Goal: Feedback & Contribution: Submit feedback/report problem

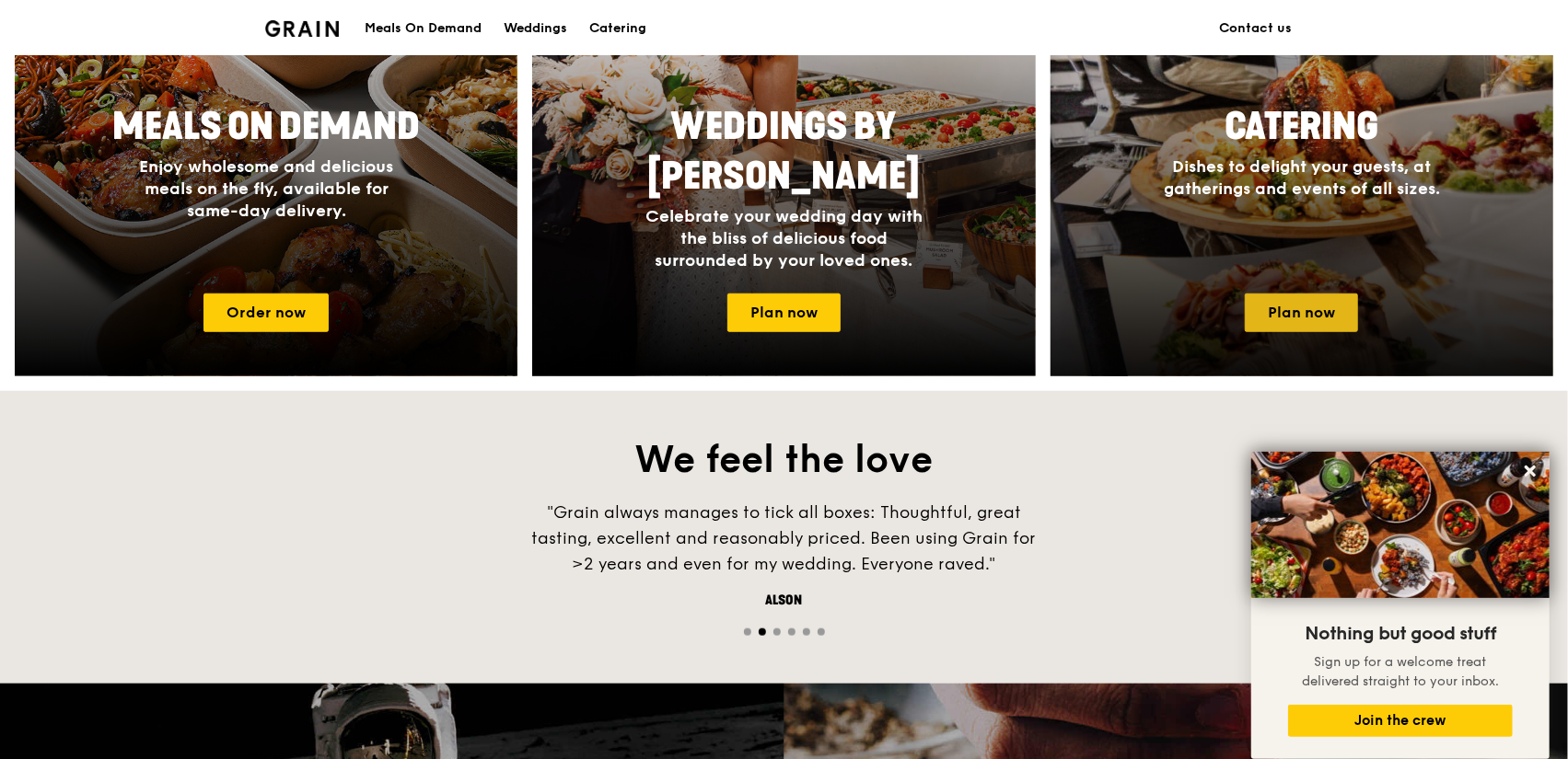
scroll to position [920, 0]
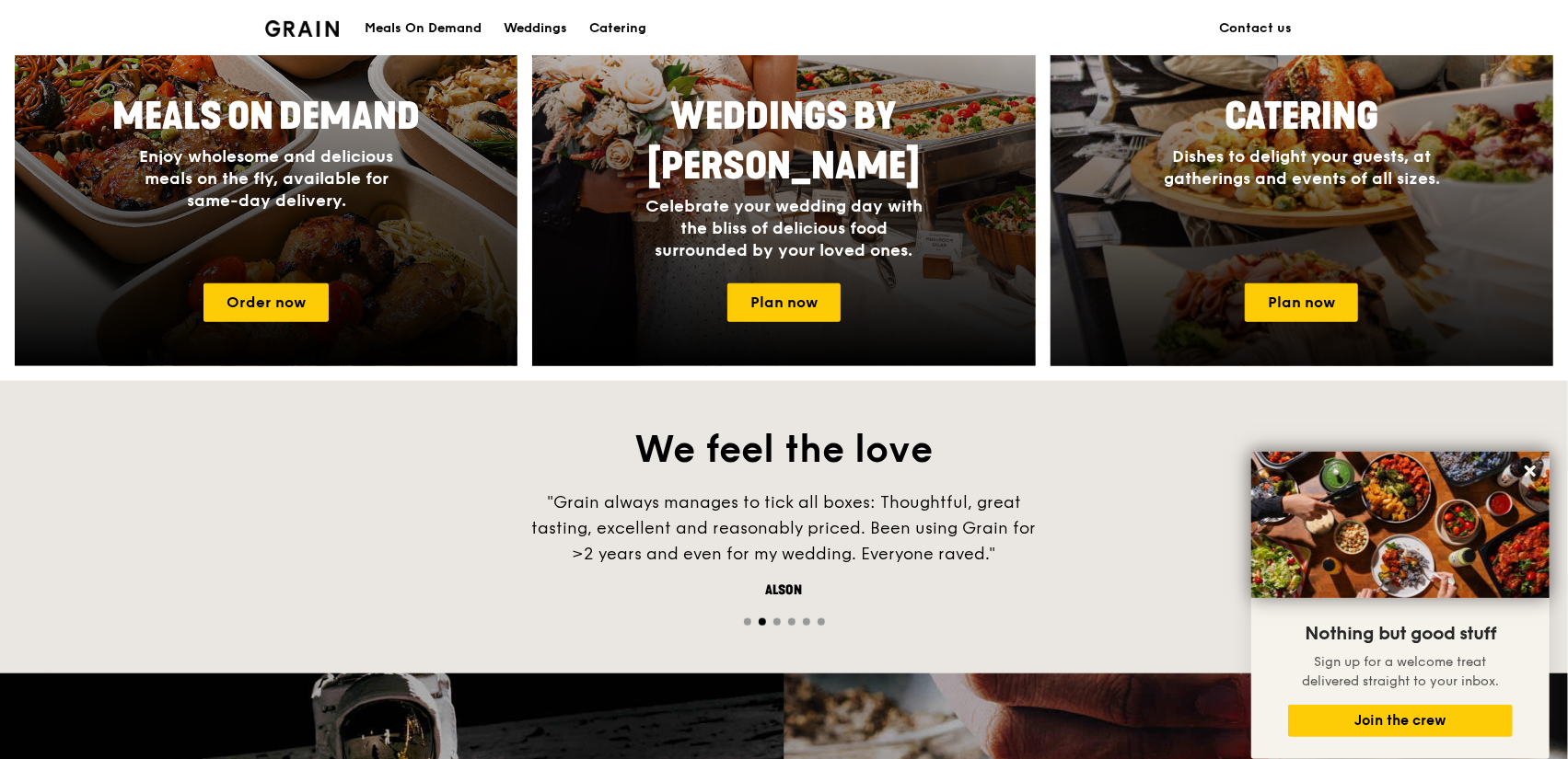
drag, startPoint x: 1286, startPoint y: 312, endPoint x: 1286, endPoint y: 358, distance: 46.0
click at [1286, 312] on link "Plan now" at bounding box center [1301, 302] width 114 height 38
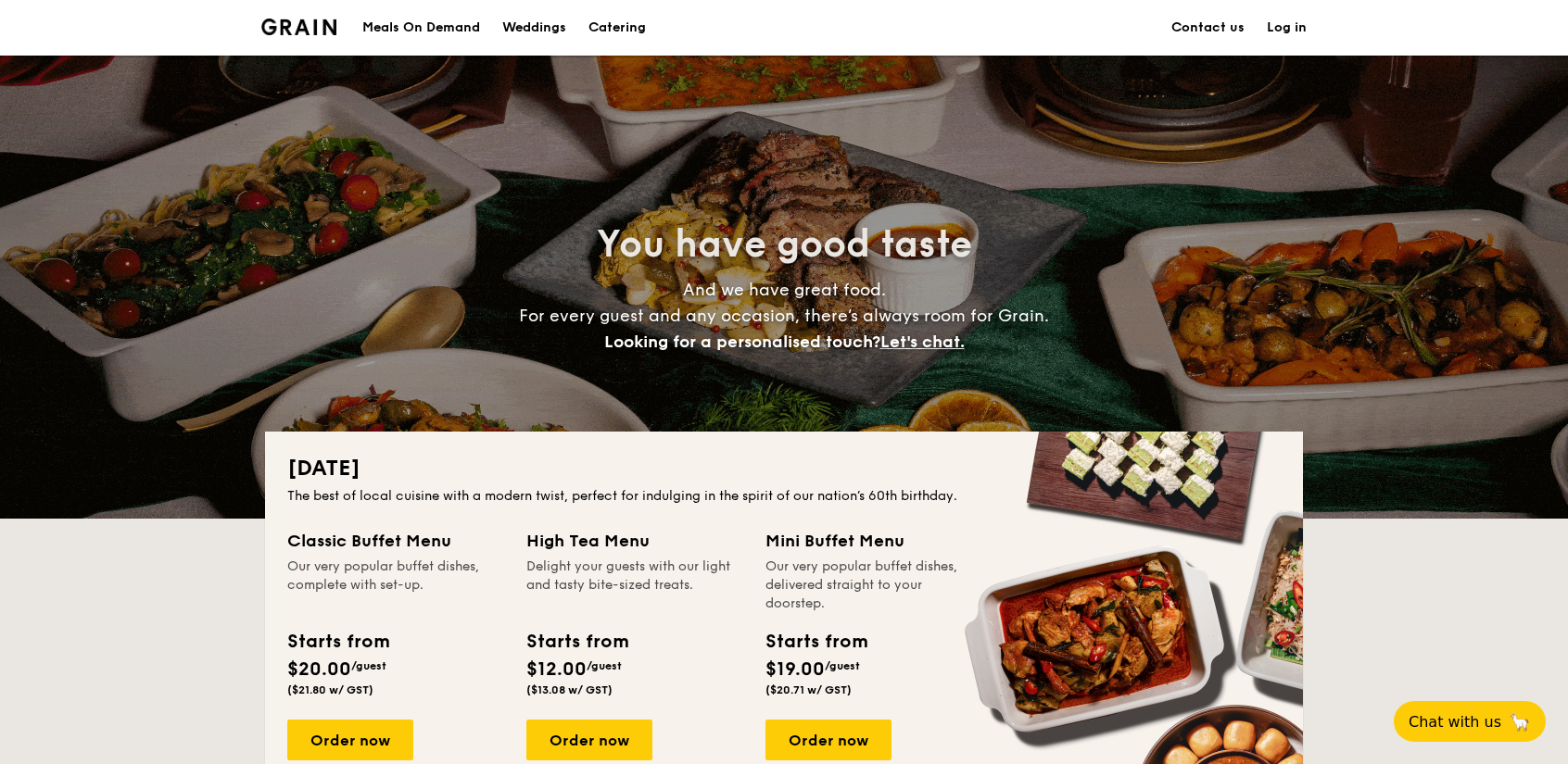
drag, startPoint x: 1206, startPoint y: 26, endPoint x: 1229, endPoint y: 82, distance: 60.5
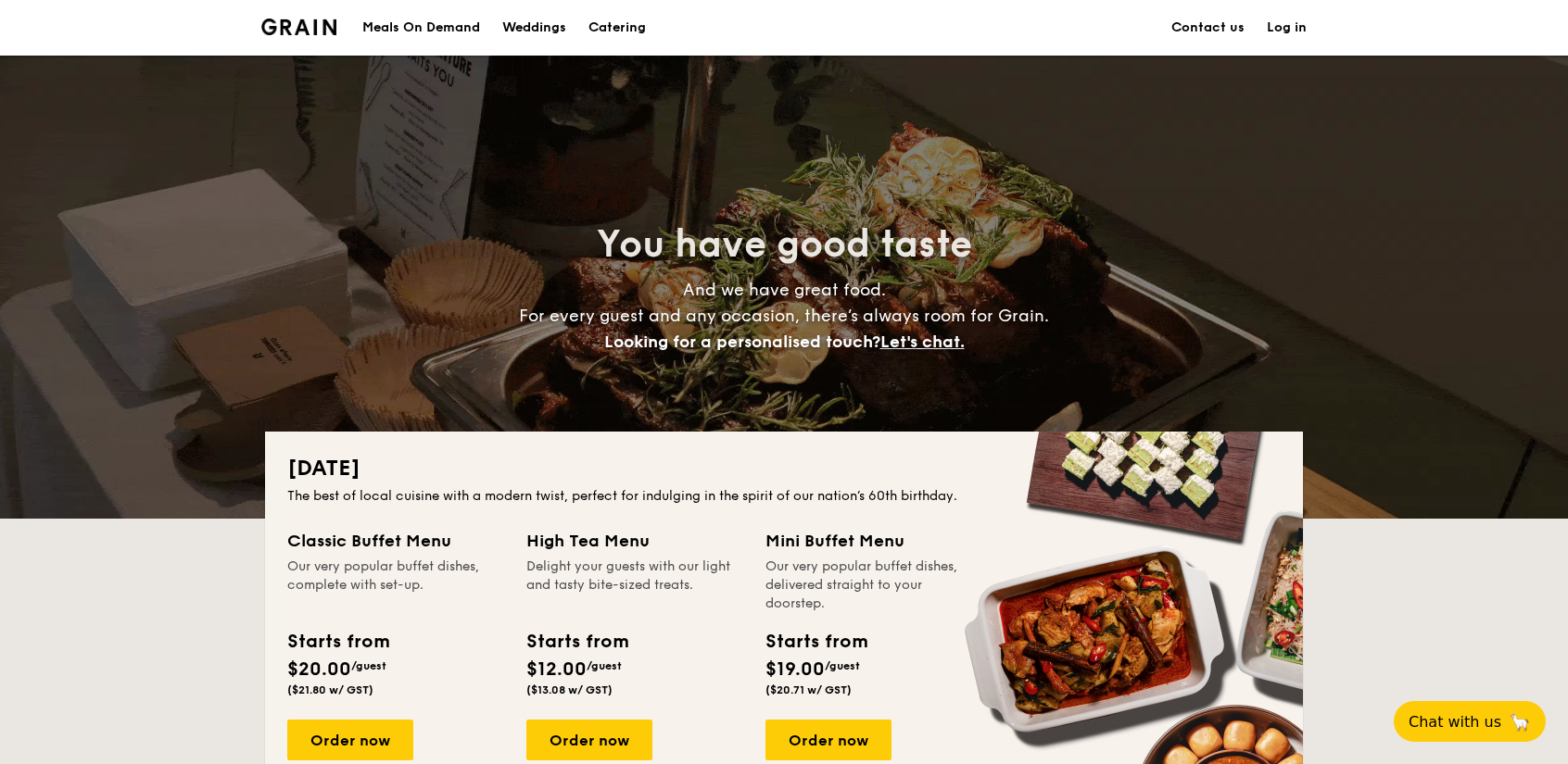
click at [1206, 26] on link "Contact us" at bounding box center [1207, 27] width 73 height 56
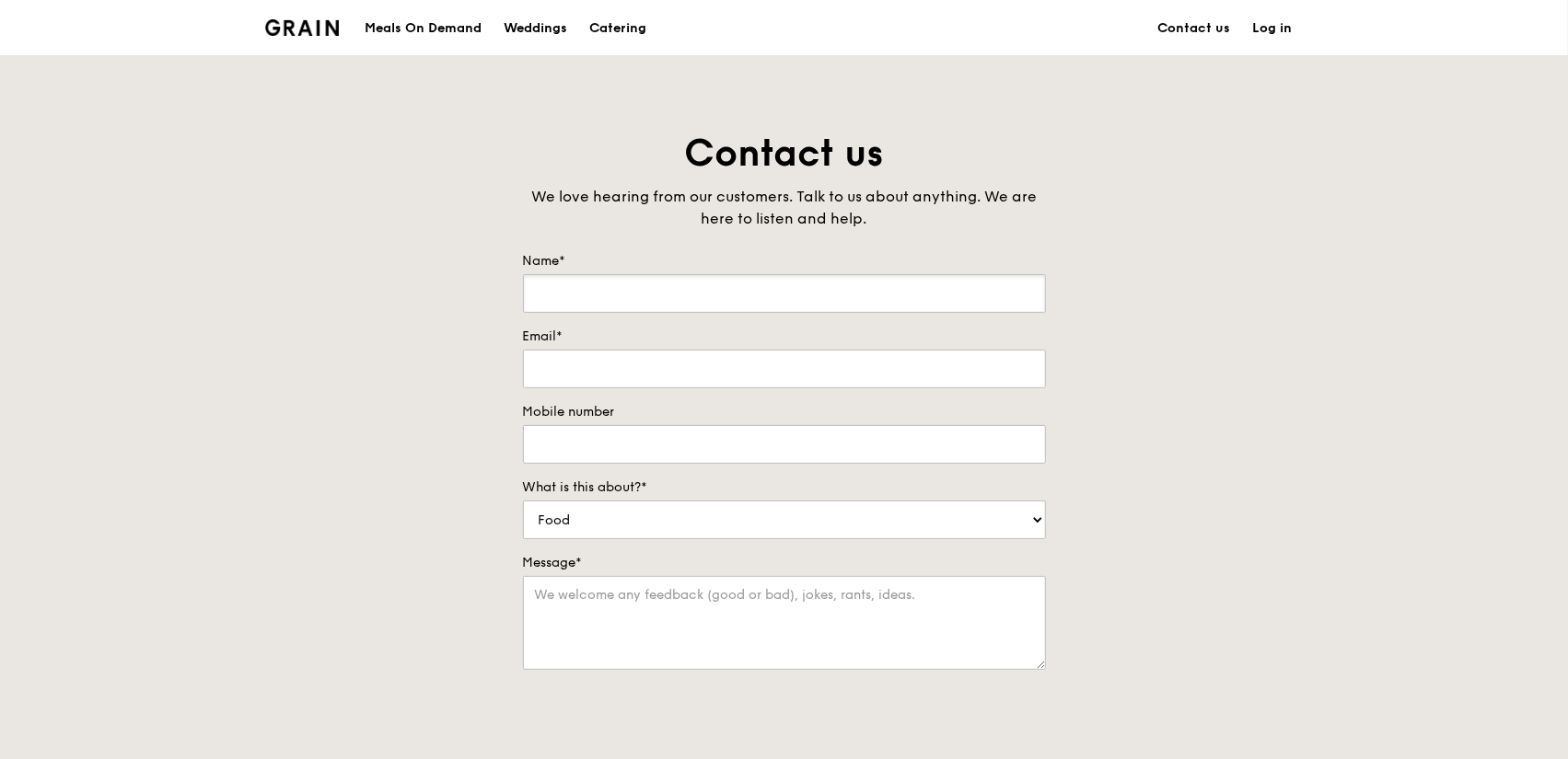
click at [717, 284] on input "Name*" at bounding box center [784, 293] width 523 height 38
type input "Isabelle Kirkwood"
click at [635, 356] on input "Email*" at bounding box center [784, 369] width 523 height 38
type input "isabelle@team.newcampus.com"
click at [633, 456] on input "Mobile number" at bounding box center [784, 444] width 523 height 38
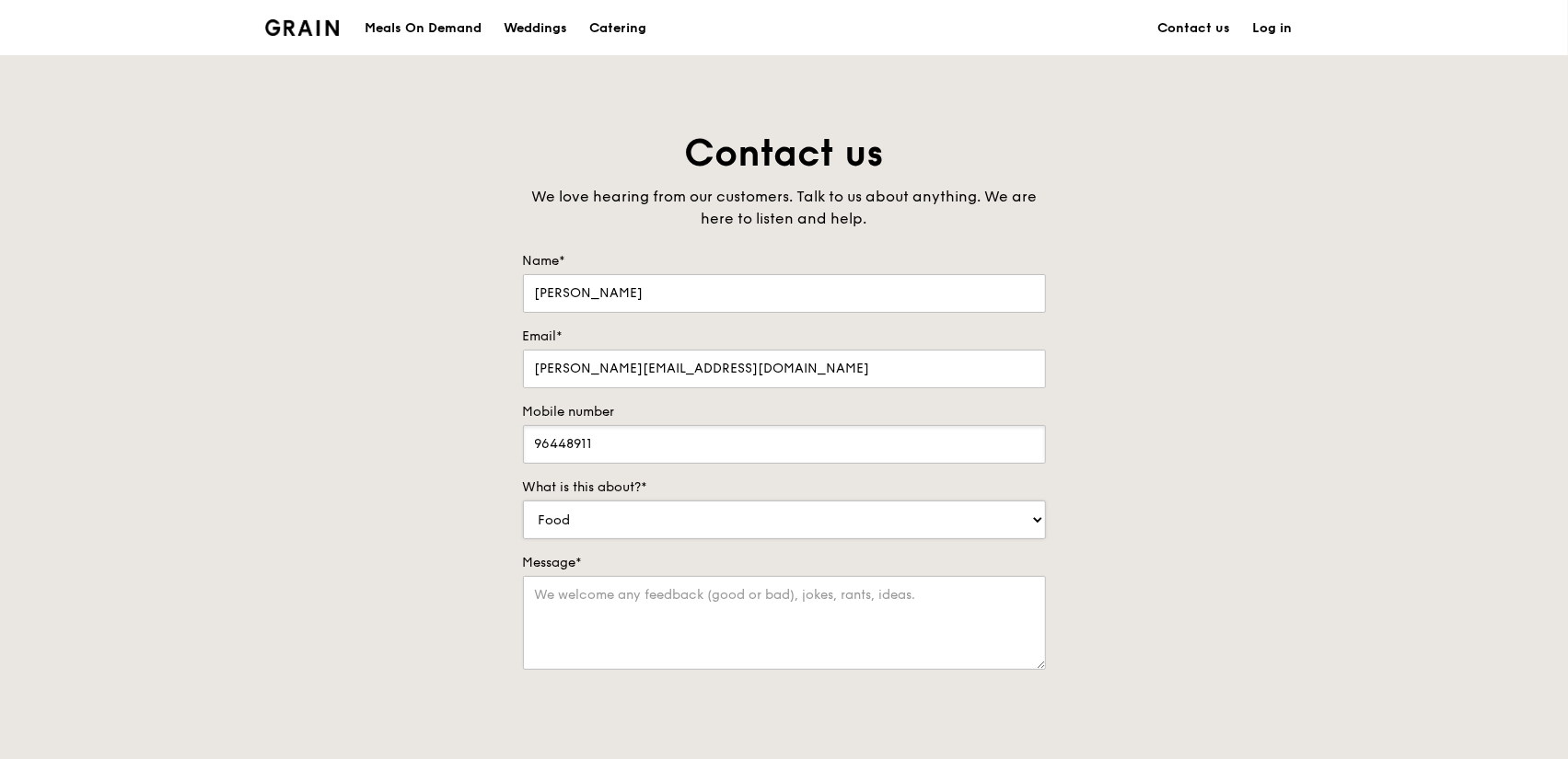
type input "96448911"
click at [620, 520] on select "Food Service Billing/Payment Catering Others" at bounding box center [784, 520] width 523 height 38
select select "Catering"
click at [523, 501] on select "Food Service Billing/Payment Catering Others" at bounding box center [784, 520] width 523 height 38
click at [443, 613] on div "Contact us We love hearing from our customers. Talk to us about anything. We ar…" at bounding box center [784, 513] width 1568 height 769
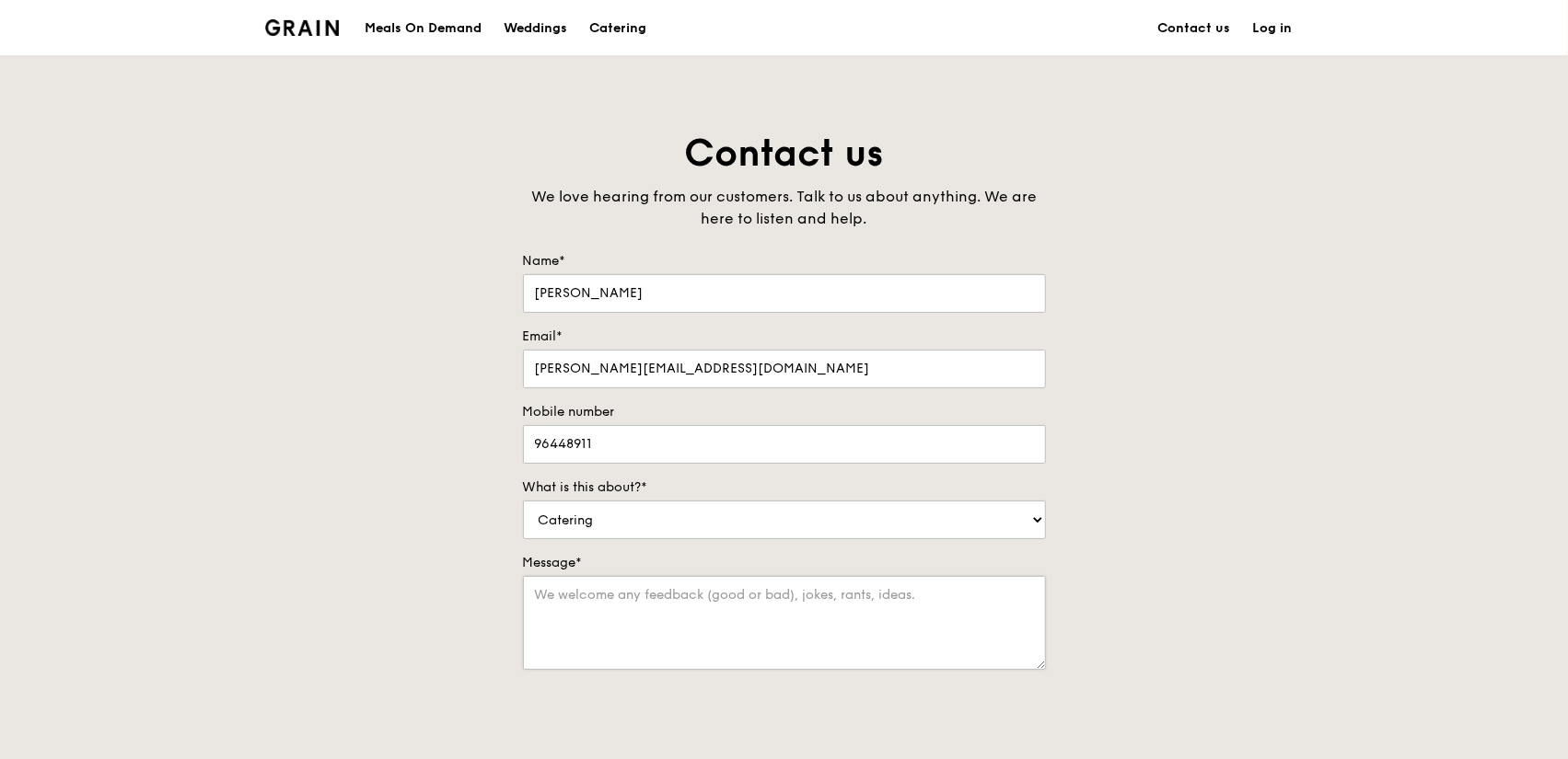
scroll to position [14, 0]
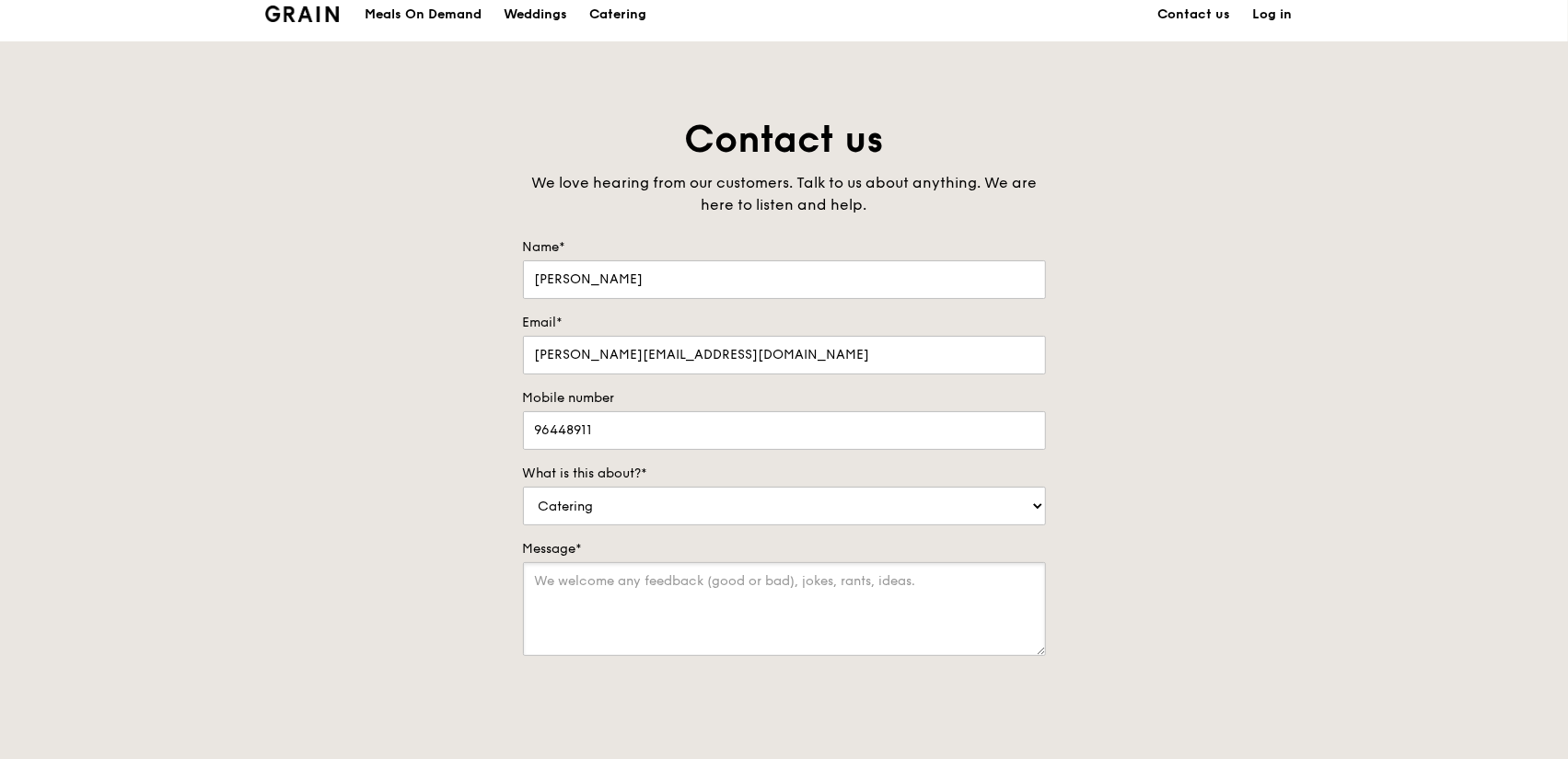
click at [693, 569] on textarea "Message*" at bounding box center [784, 609] width 523 height 94
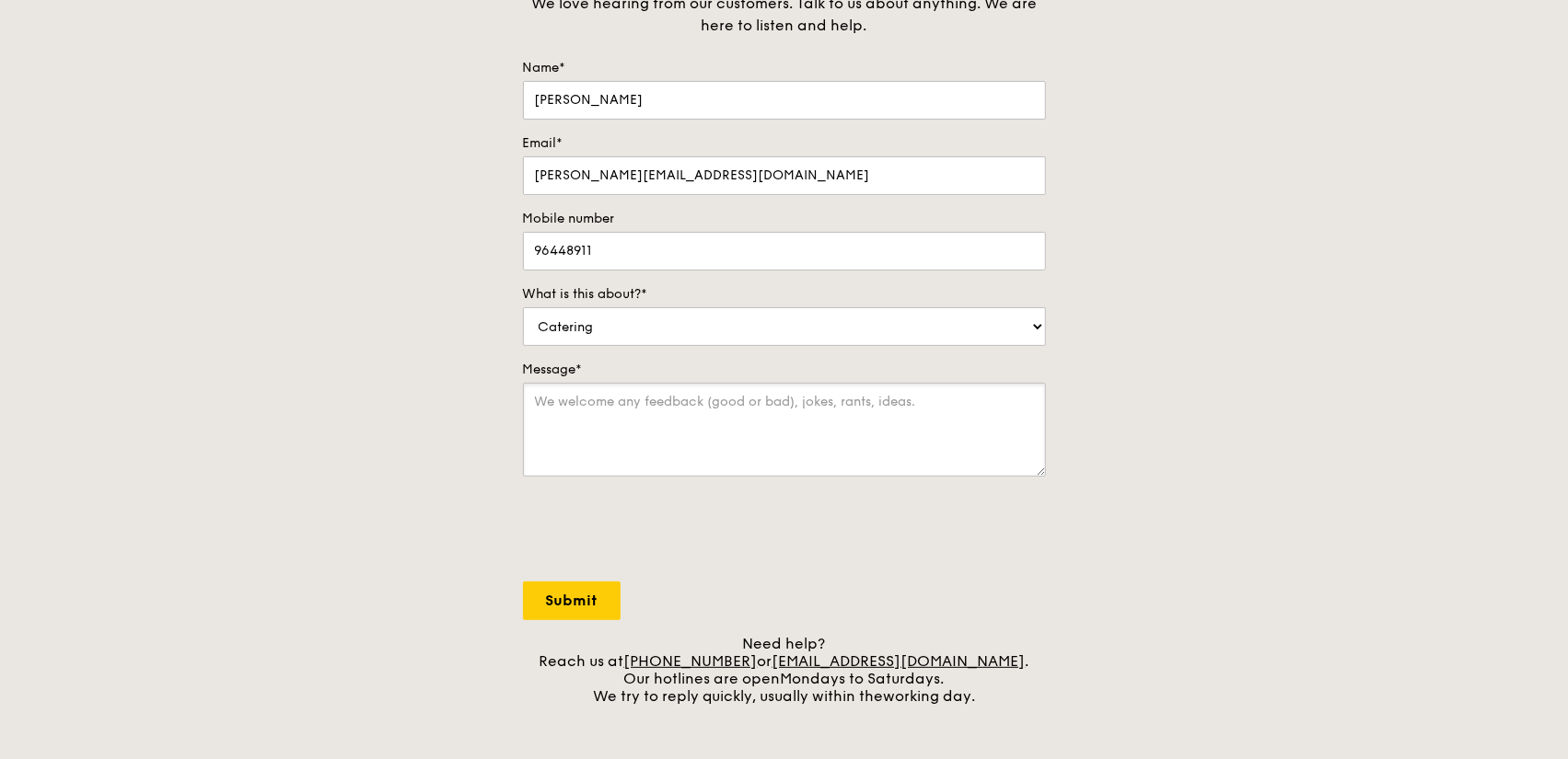
scroll to position [198, 0]
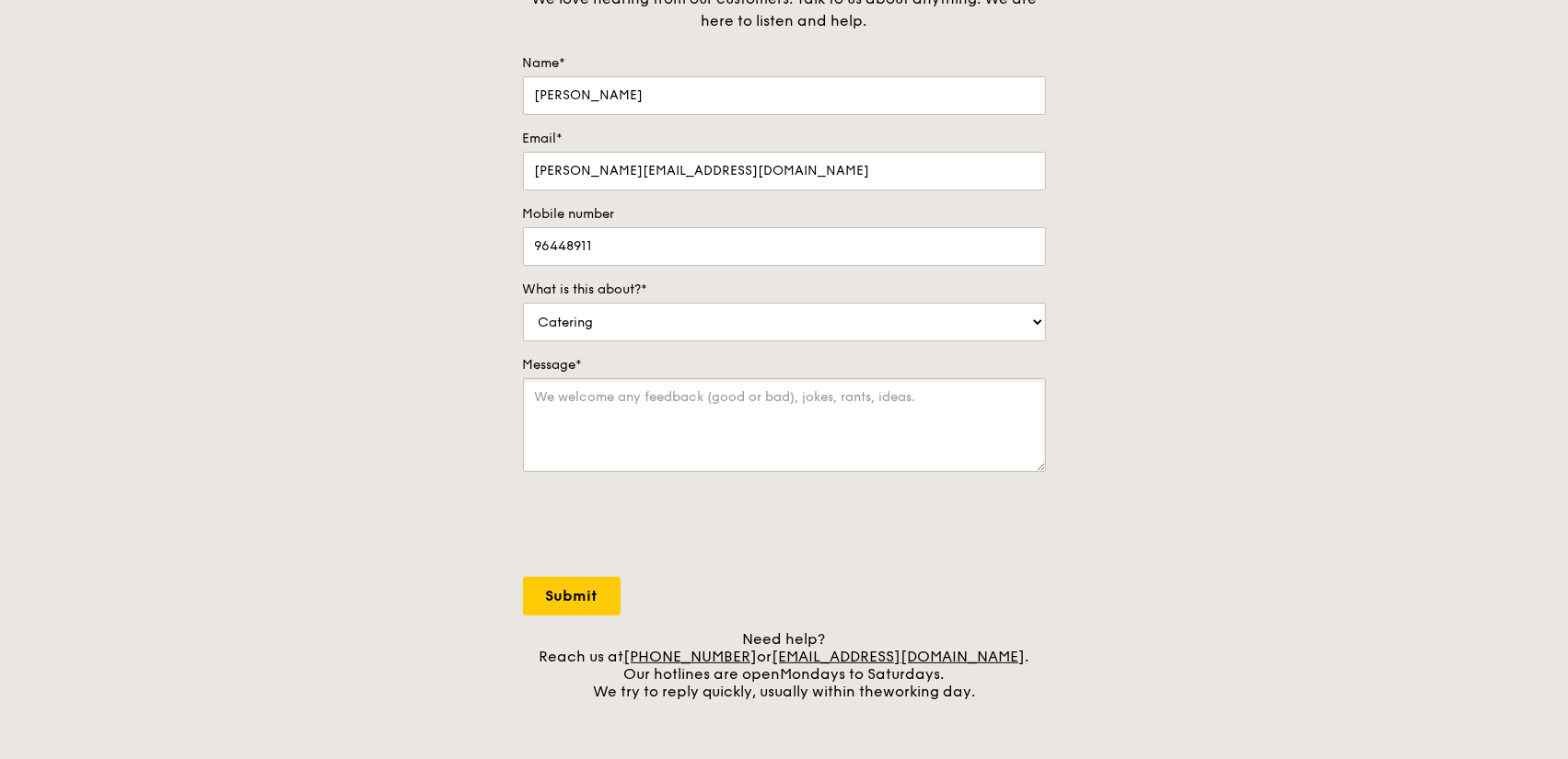
click at [626, 389] on textarea "Message*" at bounding box center [784, 425] width 523 height 94
paste textarea "Hi there, I would just like to ask for a quote on your catering, specifically f…"
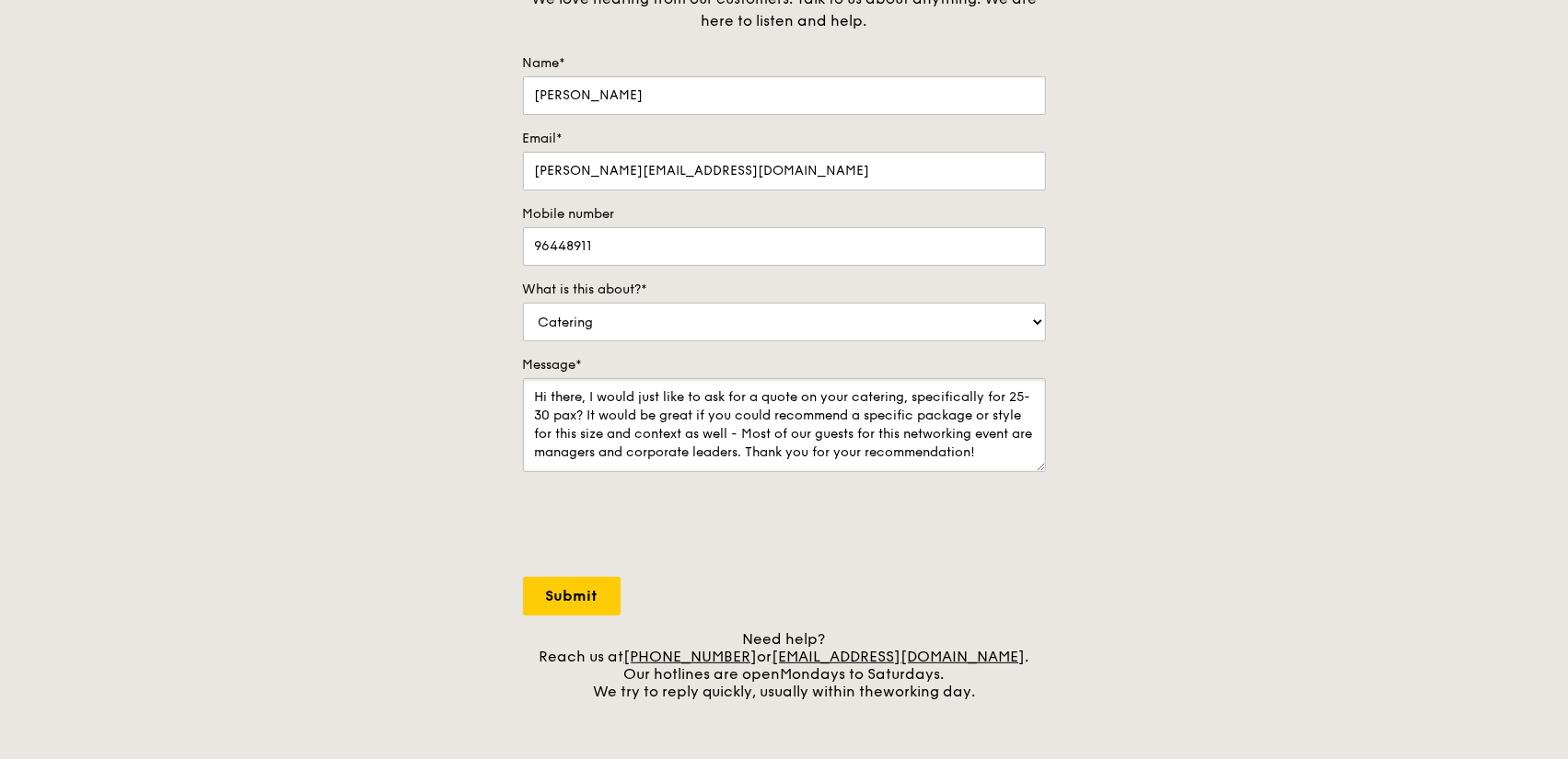
click at [657, 421] on textarea "Hi there, I would just like to ask for a quote on your catering, specifically f…" at bounding box center [784, 425] width 523 height 94
click at [793, 402] on textarea "Hi there, I would just like to ask for a quote on your catering, specifically f…" at bounding box center [784, 425] width 523 height 94
click at [809, 407] on textarea "Hi there, I would just like to ask for a quote on your catering, specifically f…" at bounding box center [784, 425] width 523 height 94
click at [880, 409] on textarea "Hi there, I would just like to ask for a quote on your catering, specifically f…" at bounding box center [784, 425] width 523 height 94
click at [890, 426] on textarea "Hi there, I would just like to ask for a quote on your catering, specifically f…" at bounding box center [784, 425] width 523 height 94
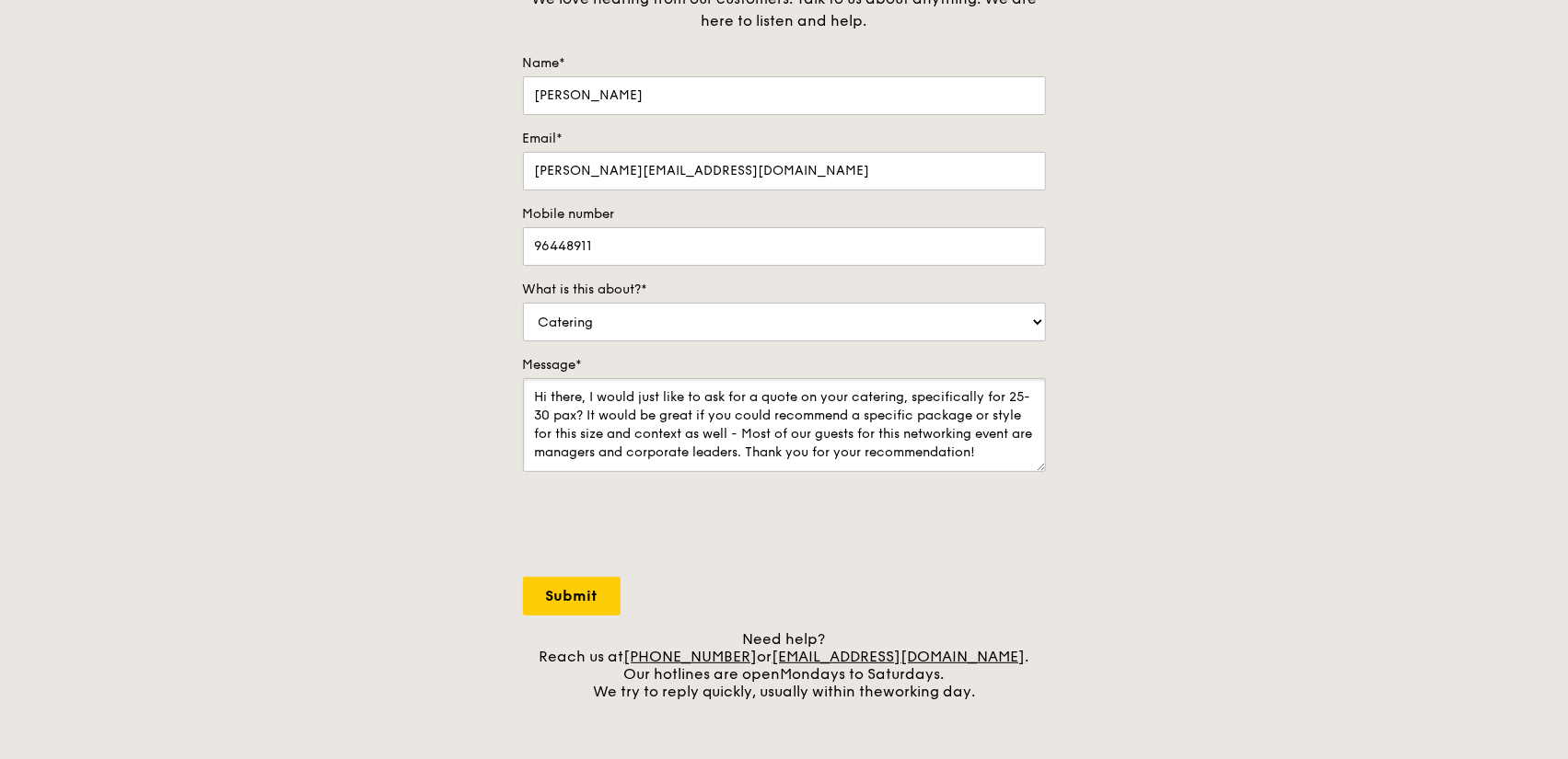
click at [933, 428] on textarea "Hi there, I would just like to ask for a quote on your catering, specifically f…" at bounding box center [784, 425] width 523 height 94
click at [982, 415] on textarea "Hi there, I would just like to ask for a quote on your catering, specifically f…" at bounding box center [784, 425] width 523 height 94
click at [987, 415] on textarea "Hi there, I would just like to ask for a quote on your catering, specifically f…" at bounding box center [784, 425] width 523 height 94
click at [754, 432] on textarea "Hi there, I would just like to ask for a quote on your catering, specifically f…" at bounding box center [784, 425] width 523 height 94
click at [727, 432] on textarea "Hi there, I would just like to ask for a quote on your catering, specifically f…" at bounding box center [784, 425] width 523 height 94
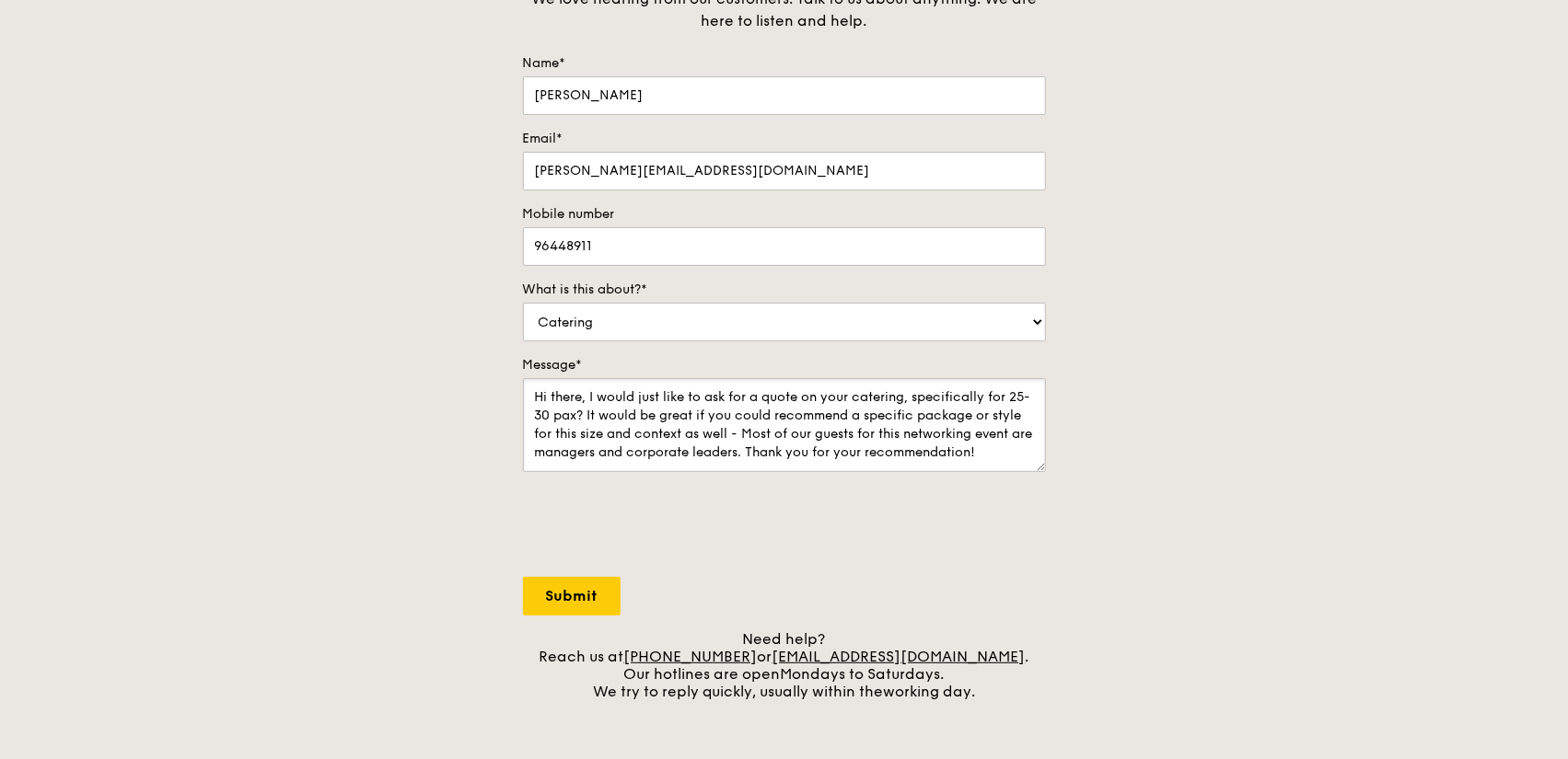
click at [771, 453] on textarea "Hi there, I would just like to ask for a quote on your catering, specifically f…" at bounding box center [784, 425] width 523 height 94
click at [733, 411] on textarea "Hi there, I would just like to ask for a quote on your catering, specifically f…" at bounding box center [784, 425] width 523 height 94
click at [676, 437] on textarea "Hi there, I would just like to ask for a quote on your catering, specifically f…" at bounding box center [784, 425] width 523 height 94
click at [622, 432] on textarea "Hi there, I would just like to ask for a quote on your catering, specifically f…" at bounding box center [784, 425] width 523 height 94
drag, startPoint x: 590, startPoint y: 414, endPoint x: 637, endPoint y: 411, distance: 47.1
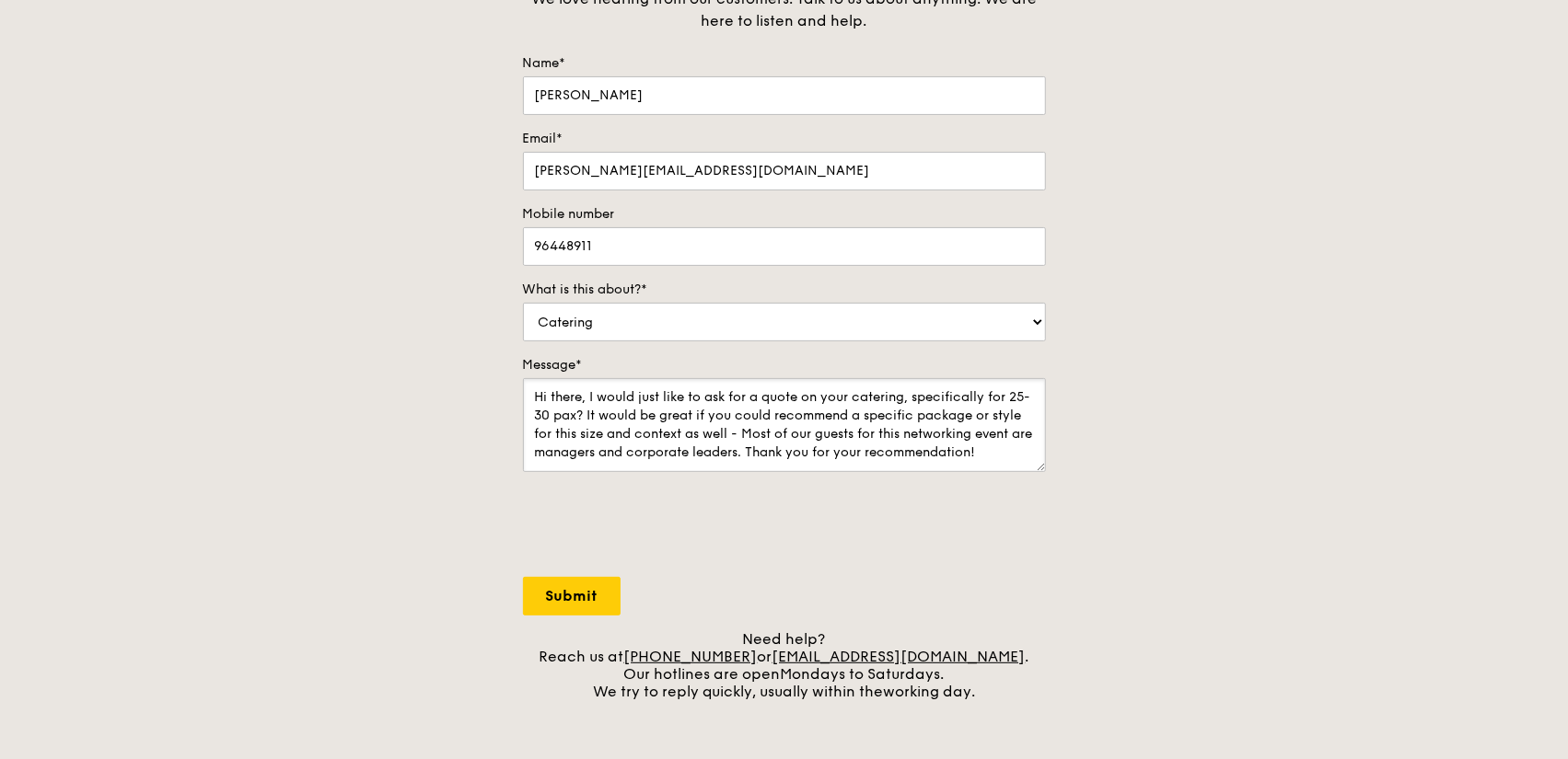
click at [637, 411] on textarea "Hi there, I would just like to ask for a quote on your catering, specifically f…" at bounding box center [784, 425] width 523 height 94
click at [586, 417] on textarea "Hi there, I would just like to ask for a quote on your catering, specifically f…" at bounding box center [784, 425] width 523 height 94
drag, startPoint x: 589, startPoint y: 414, endPoint x: 797, endPoint y: 412, distance: 208.0
click at [797, 412] on textarea "Hi there, I would just like to ask for a quote on your catering, specifically f…" at bounding box center [784, 425] width 523 height 94
drag, startPoint x: 788, startPoint y: 424, endPoint x: 747, endPoint y: 434, distance: 42.2
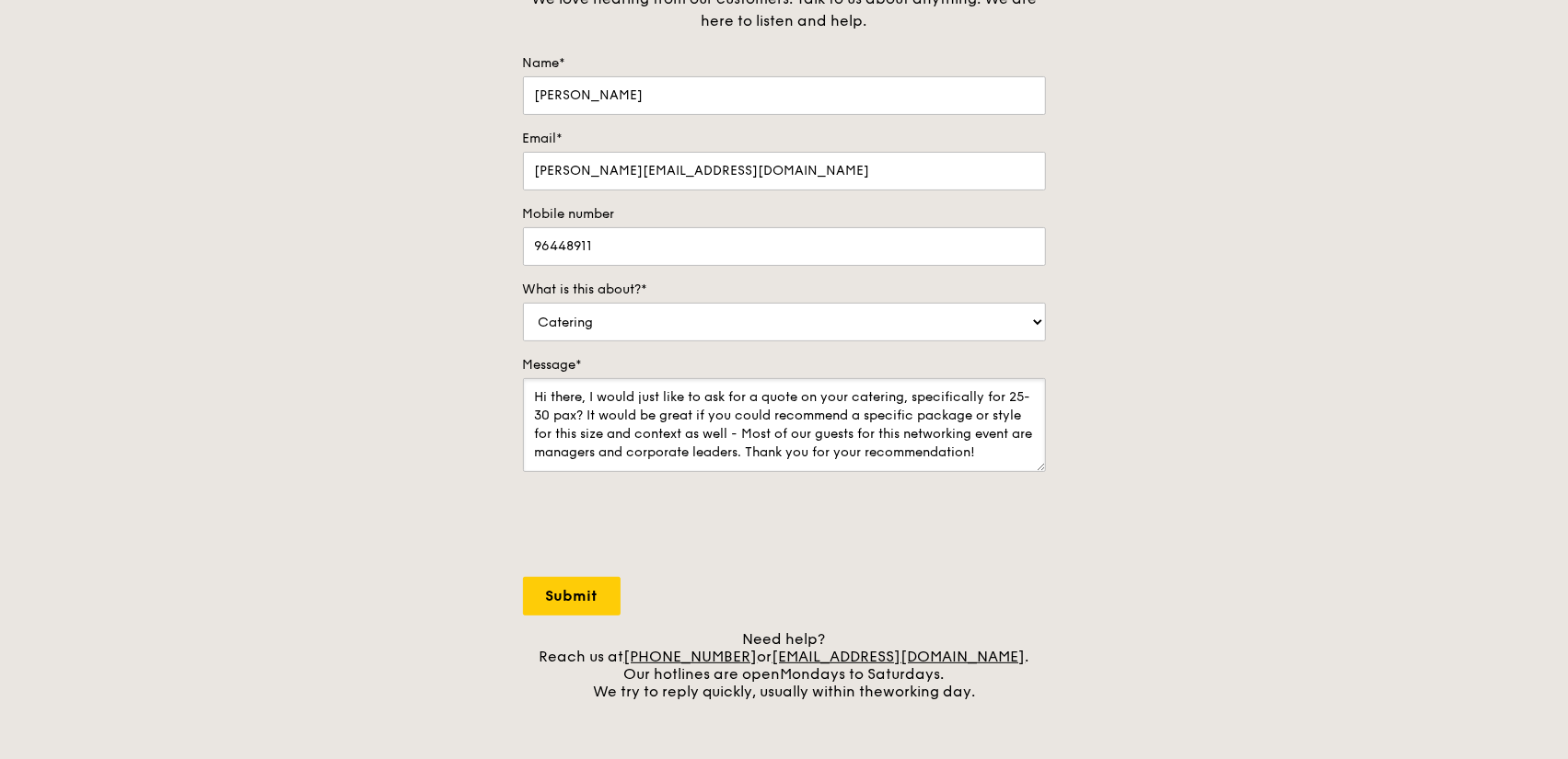
click at [788, 424] on textarea "Hi there, I would just like to ask for a quote on your catering, specifically f…" at bounding box center [784, 425] width 523 height 94
click at [729, 432] on textarea "Hi there, I would just like to ask for a quote on your catering, specifically f…" at bounding box center [784, 425] width 523 height 94
click at [893, 453] on textarea "Hi there, I would just like to ask for a quote on your catering, specifically f…" at bounding box center [784, 425] width 523 height 94
click at [667, 447] on textarea "Hi there, I would just like to ask for a quote on your catering, specifically f…" at bounding box center [784, 425] width 523 height 94
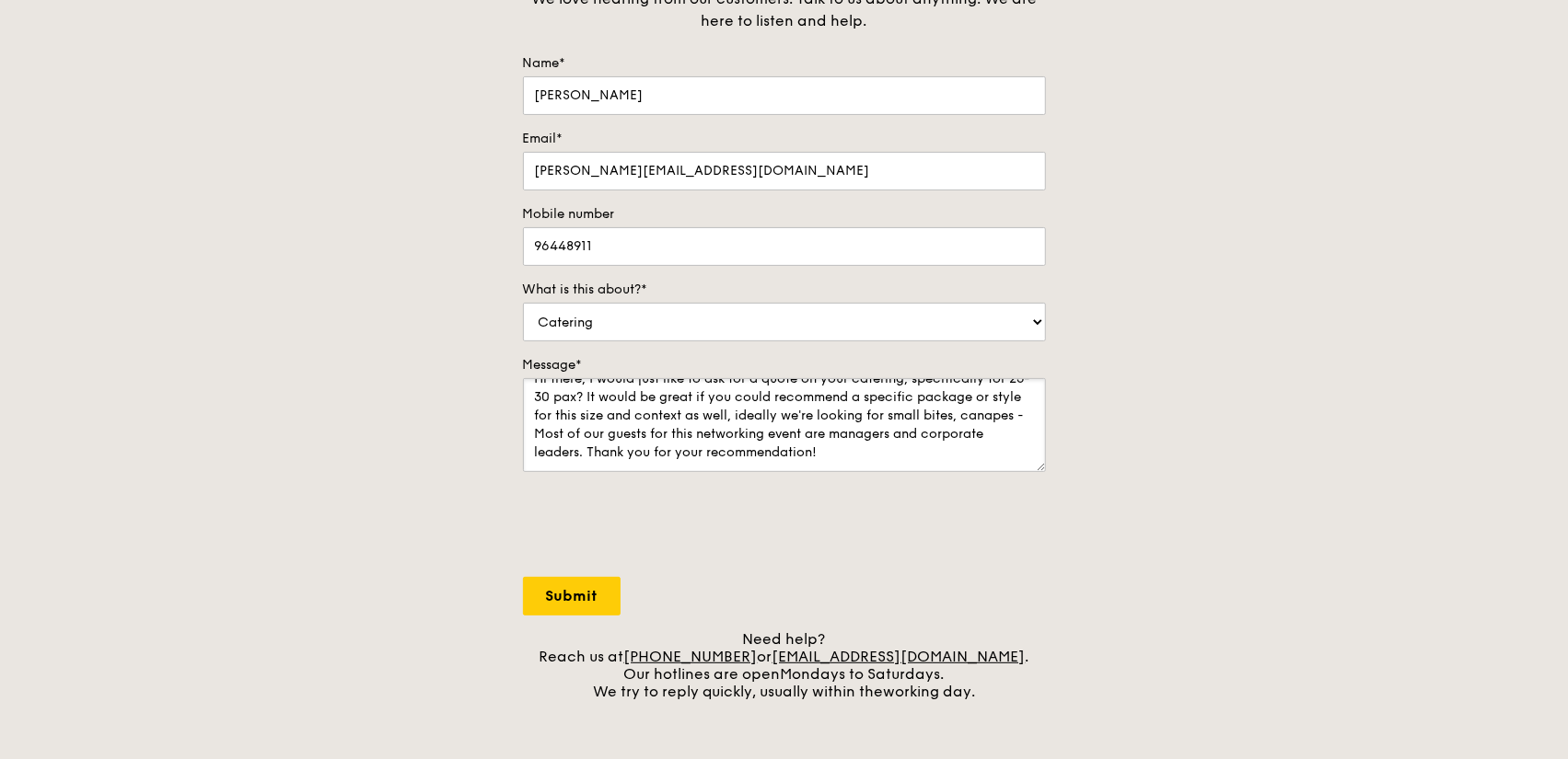
type textarea "Hi there, I would just like to ask for a quote on your catering, specifically f…"
click at [590, 610] on input "Submit" at bounding box center [571, 596] width 98 height 38
select select "Food"
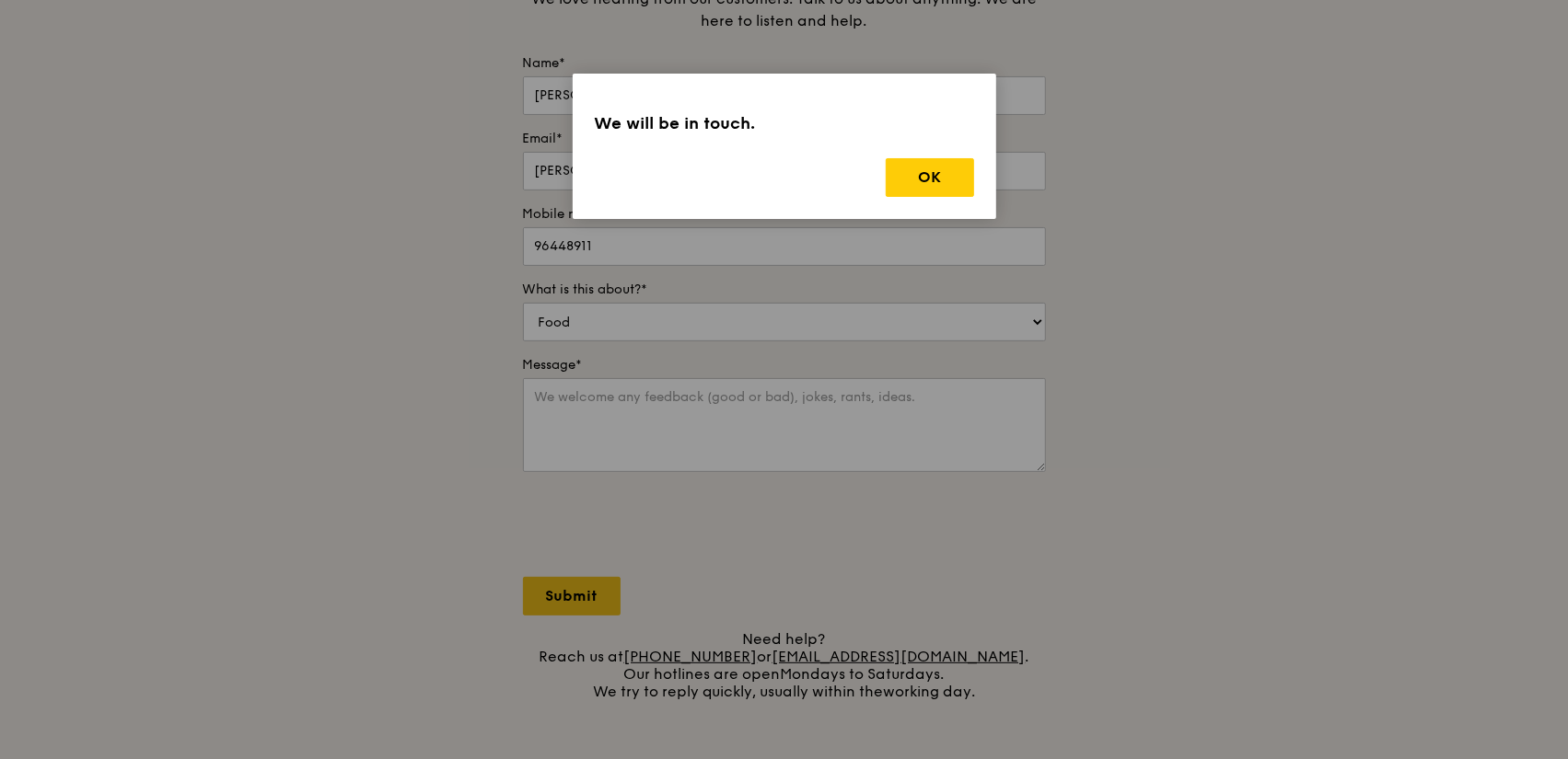
scroll to position [0, 0]
click at [942, 174] on button "OK" at bounding box center [930, 177] width 88 height 38
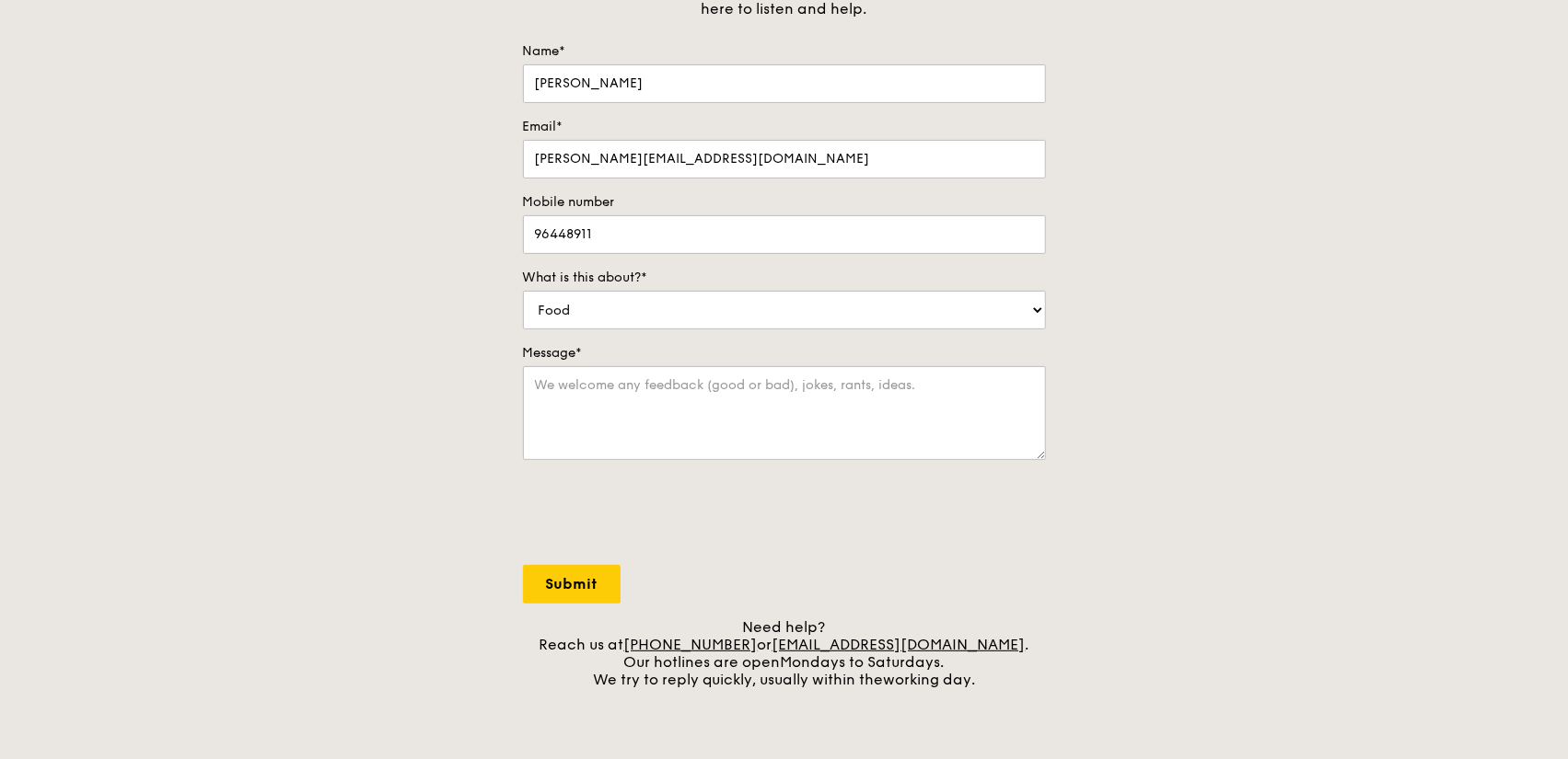
scroll to position [276, 0]
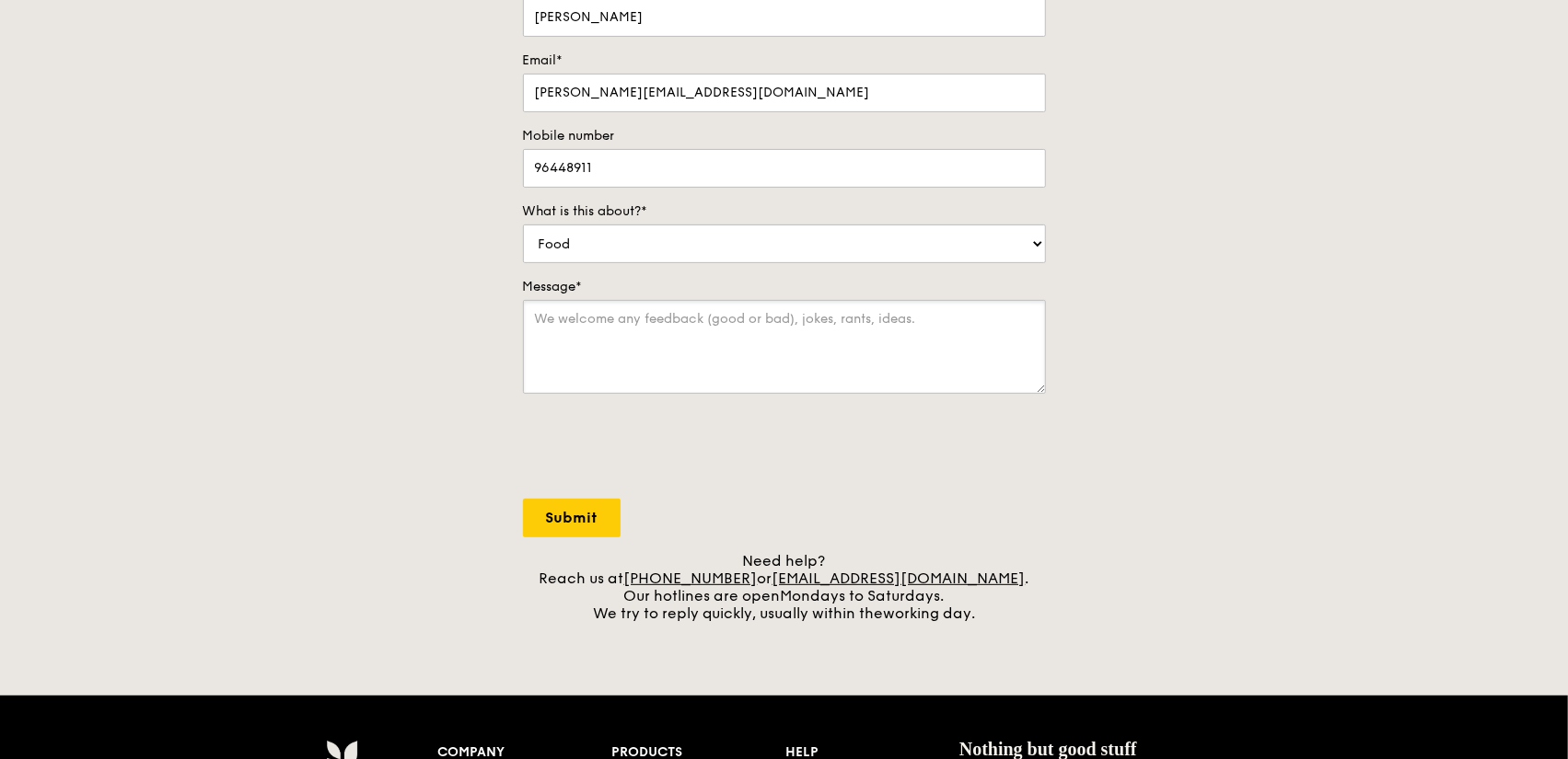
click at [797, 318] on textarea "Message*" at bounding box center [784, 347] width 523 height 94
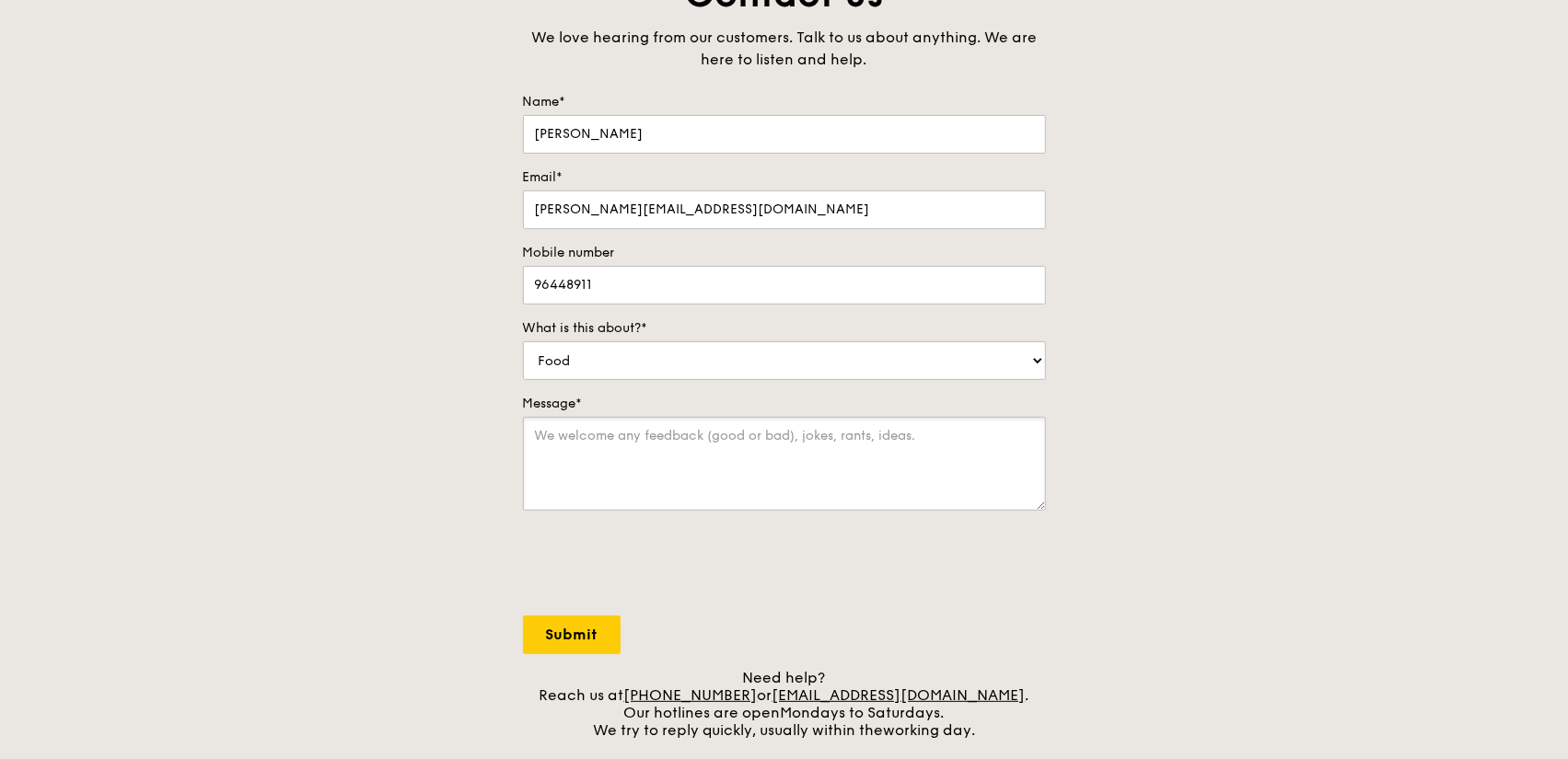
scroll to position [0, 0]
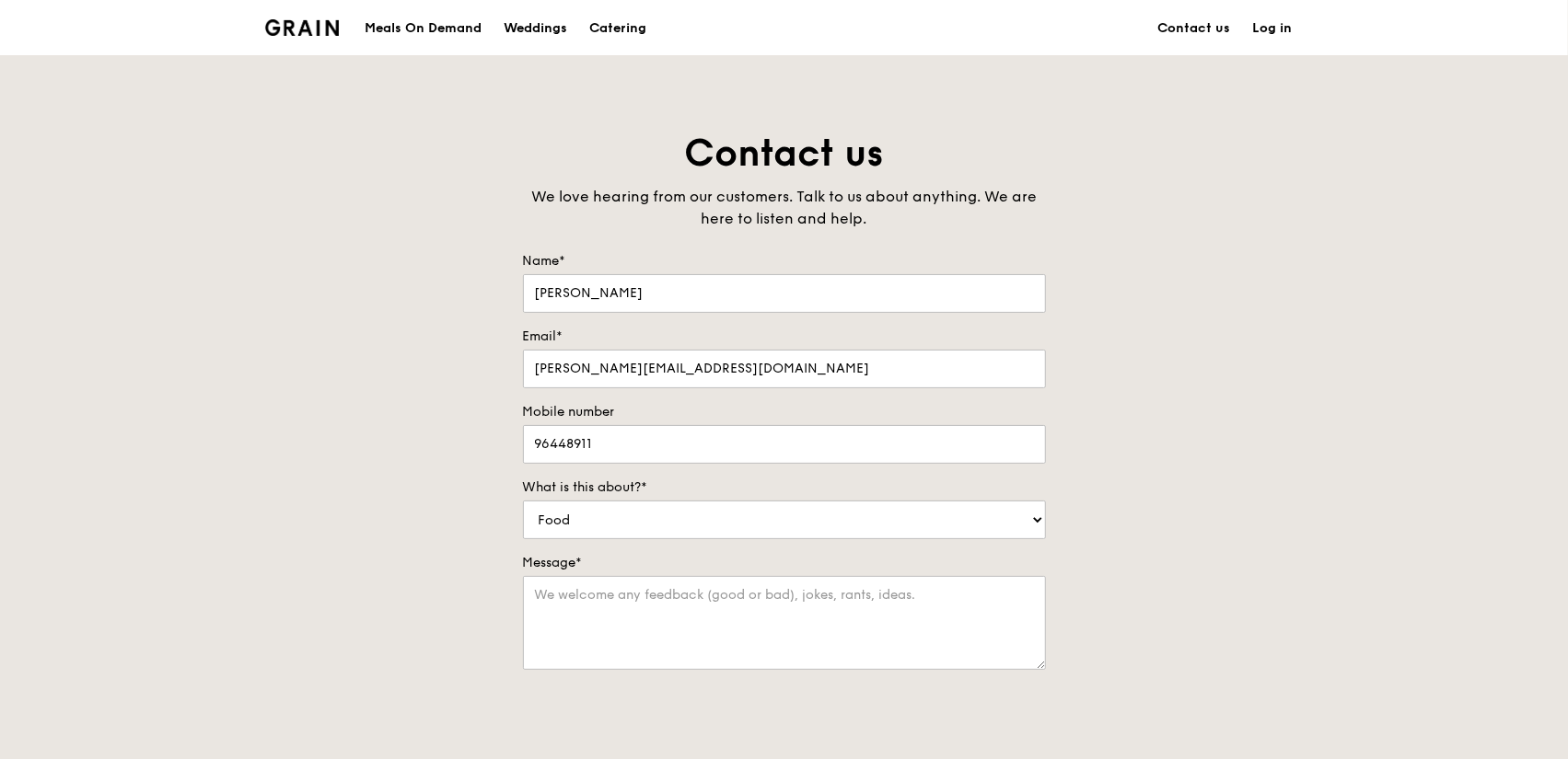
click at [436, 32] on div "Meals On Demand" at bounding box center [422, 28] width 117 height 55
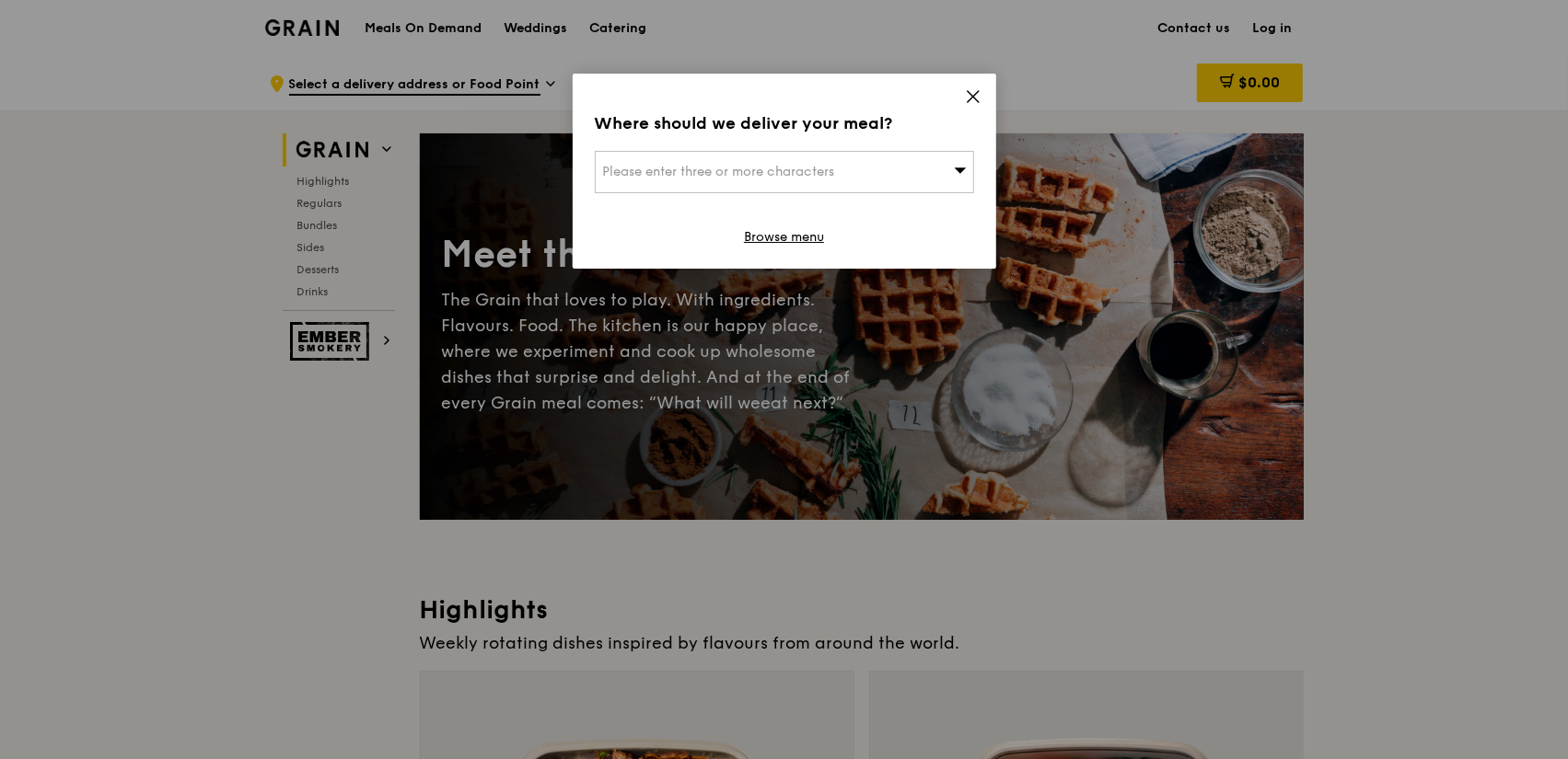
click at [972, 90] on icon at bounding box center [973, 97] width 17 height 17
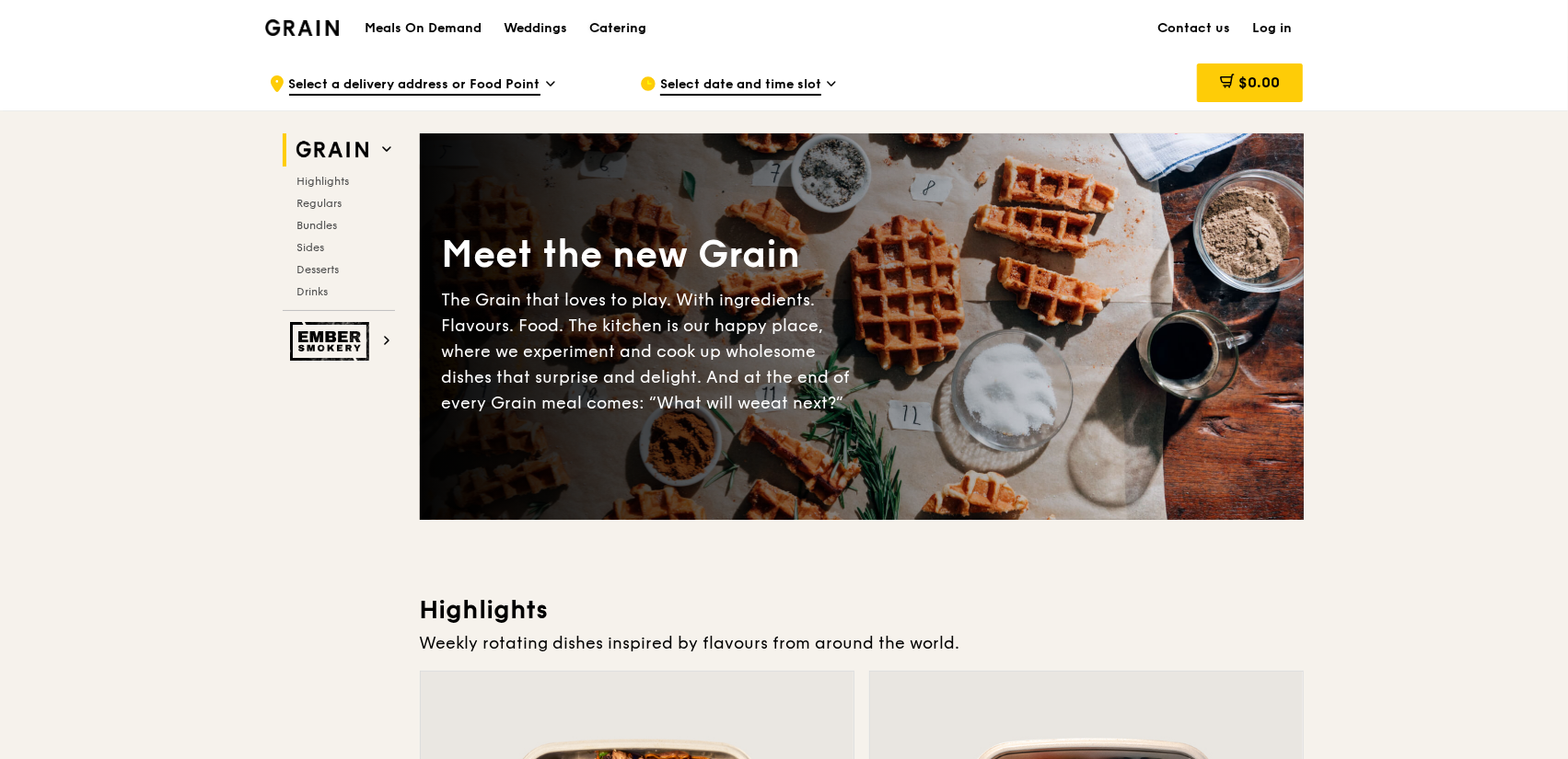
click at [609, 24] on div "Catering" at bounding box center [617, 28] width 57 height 55
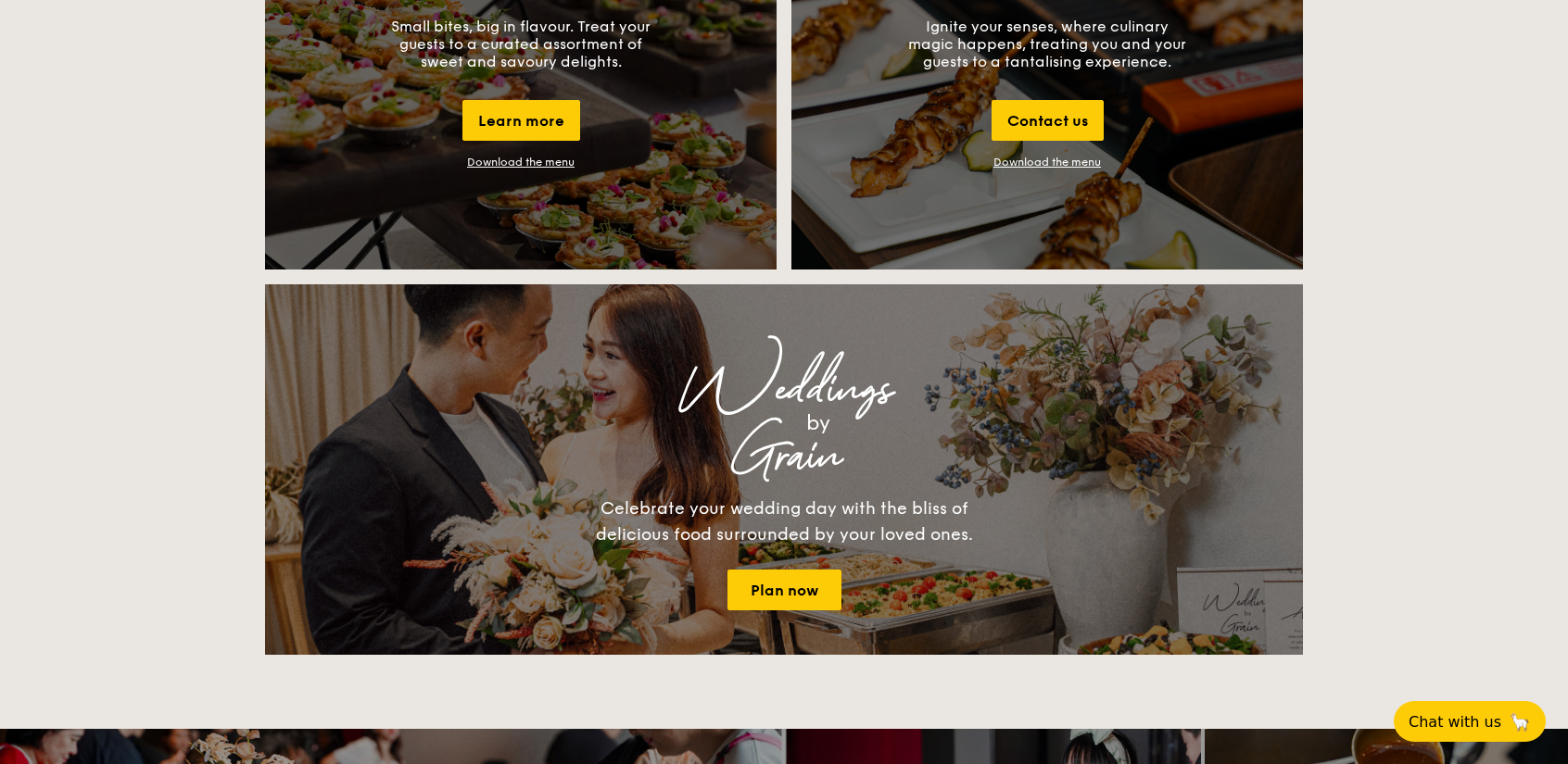
scroll to position [2223, 0]
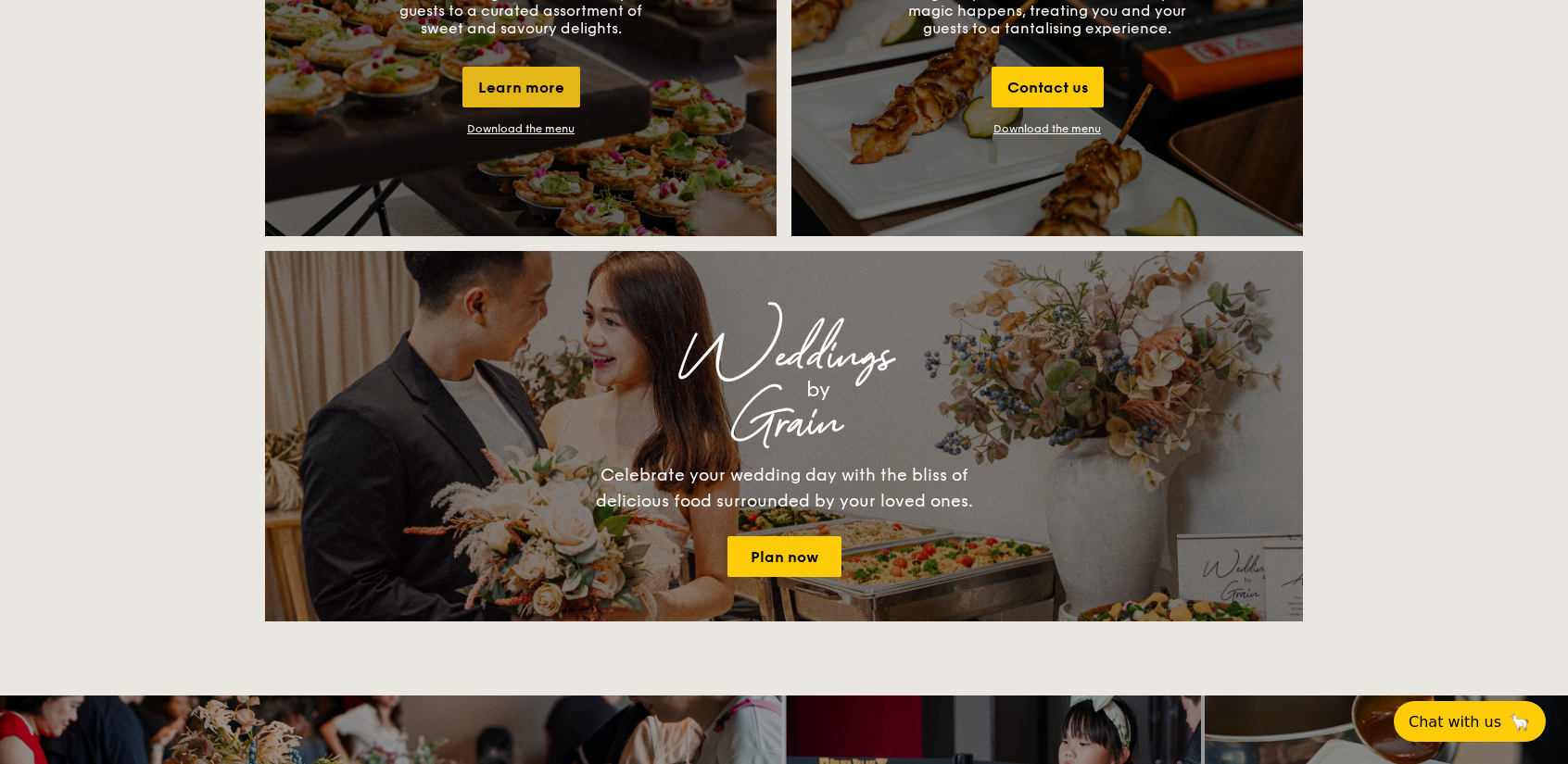
click at [537, 72] on div "Learn more" at bounding box center [520, 87] width 118 height 41
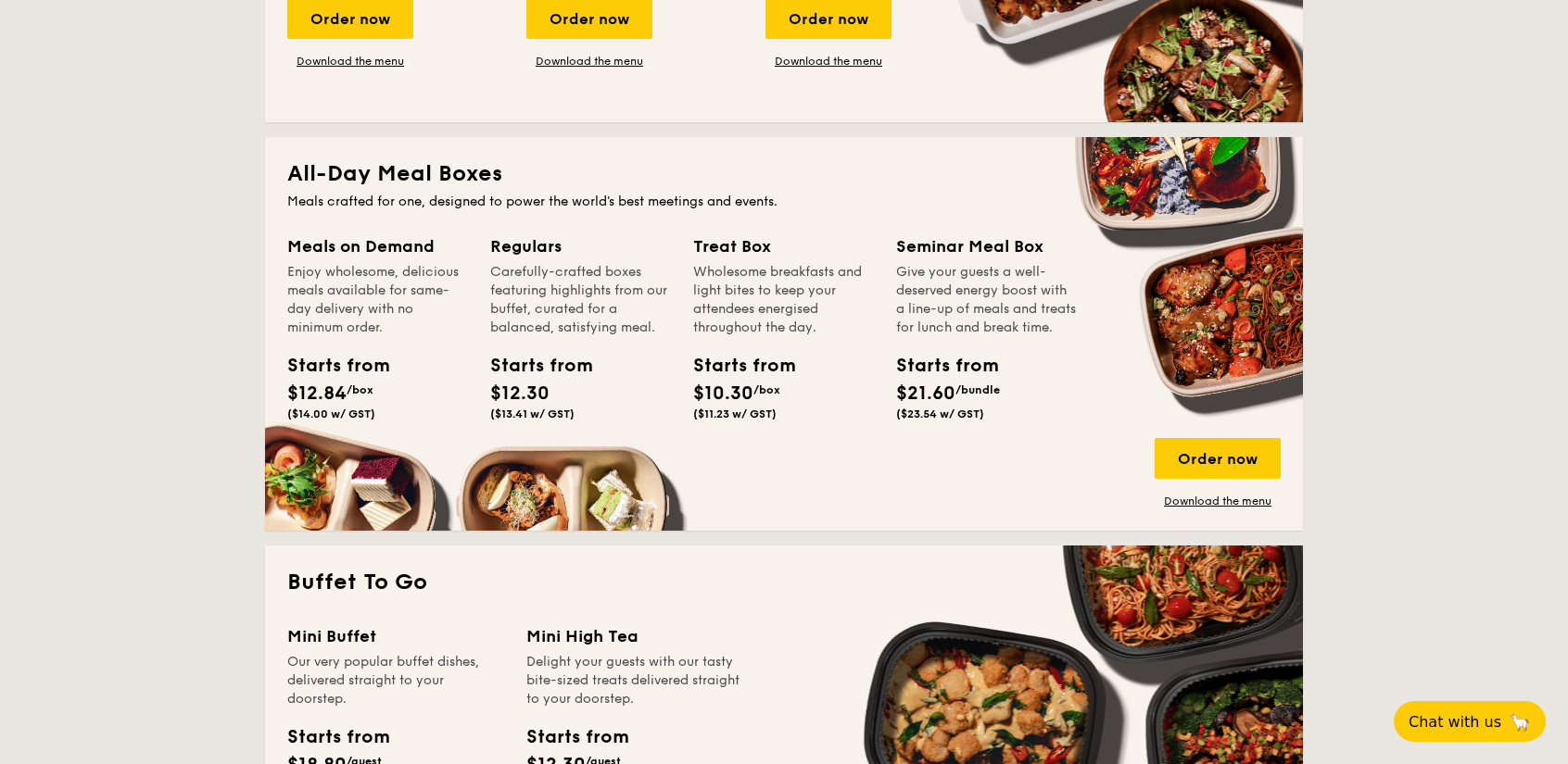
scroll to position [741, 0]
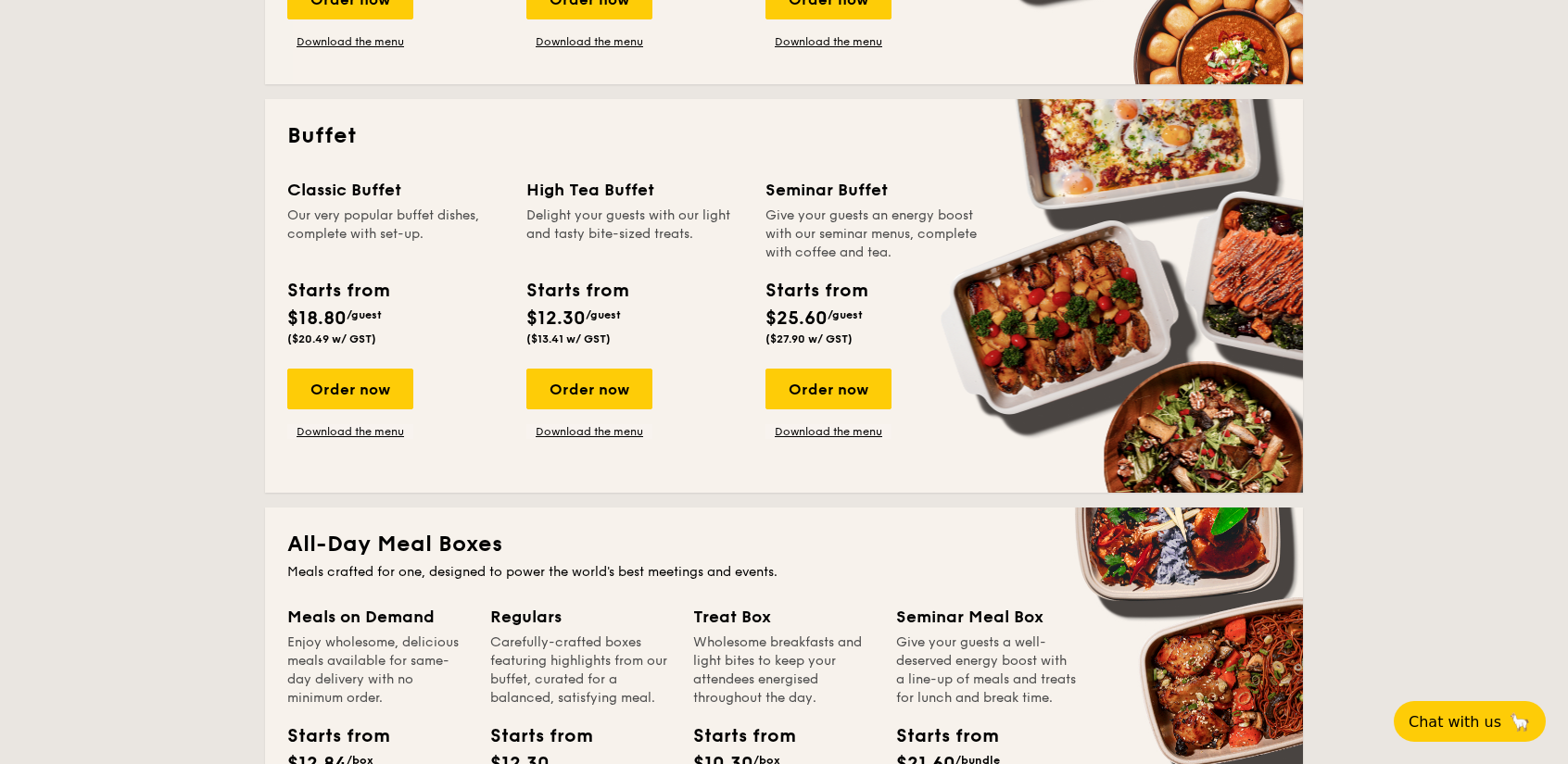
drag, startPoint x: 821, startPoint y: 436, endPoint x: 863, endPoint y: 578, distance: 148.1
click at [821, 435] on link "Download the menu" at bounding box center [827, 432] width 126 height 15
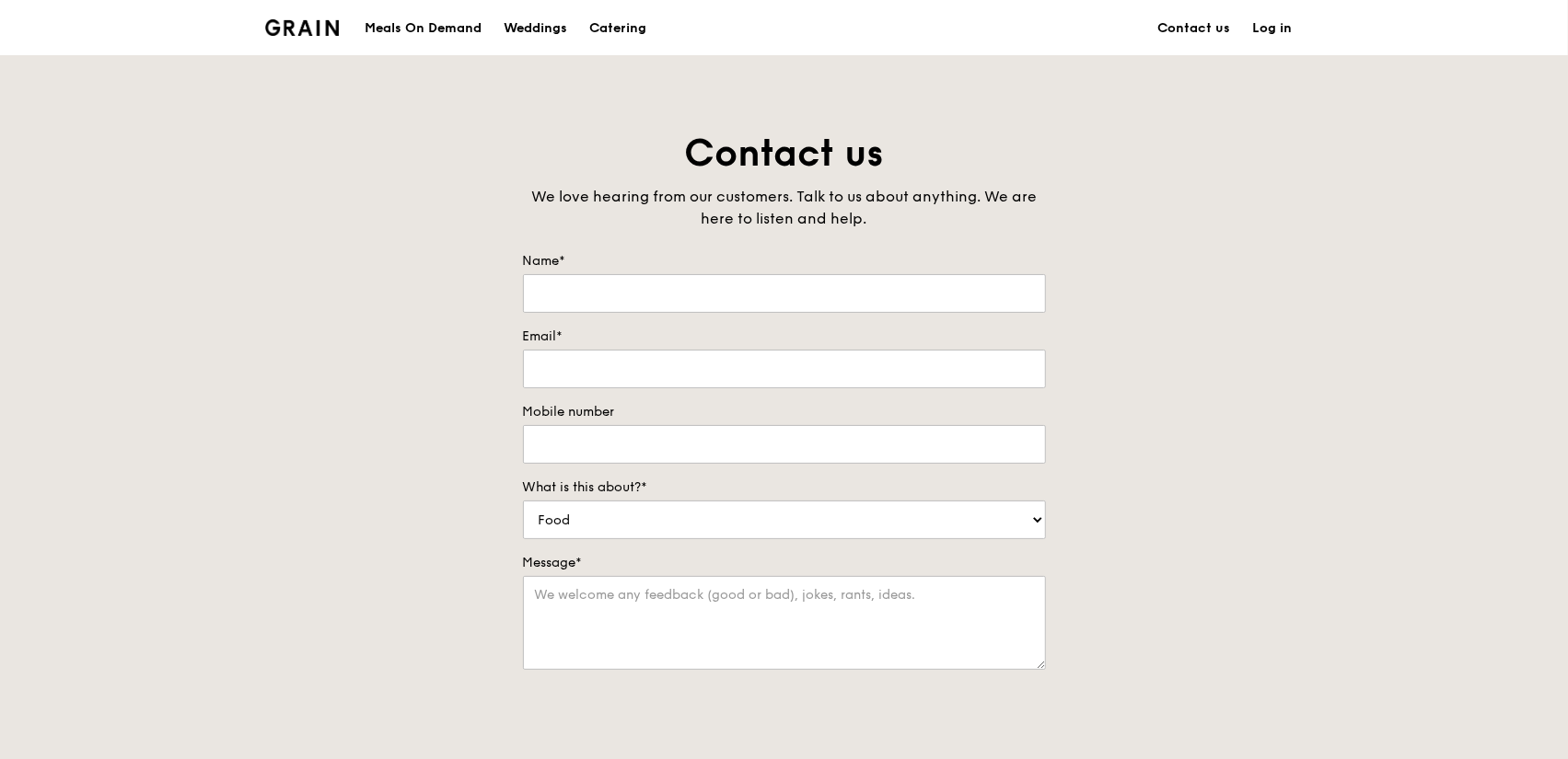
drag, startPoint x: 314, startPoint y: 36, endPoint x: 322, endPoint y: 52, distance: 17.9
click at [315, 37] on div "Grain logo" at bounding box center [302, 26] width 74 height 55
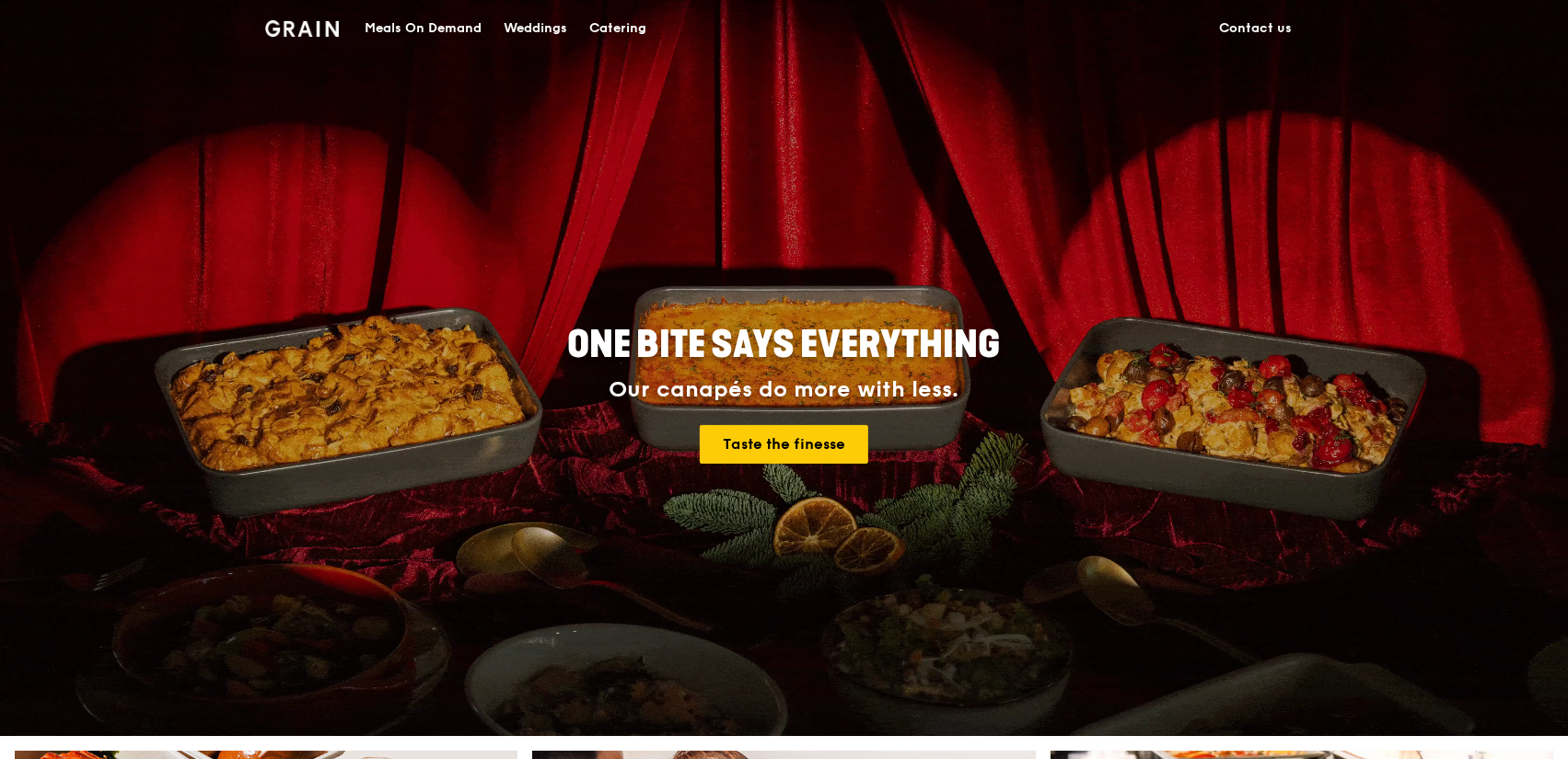
click at [625, 15] on div "Catering" at bounding box center [617, 28] width 57 height 55
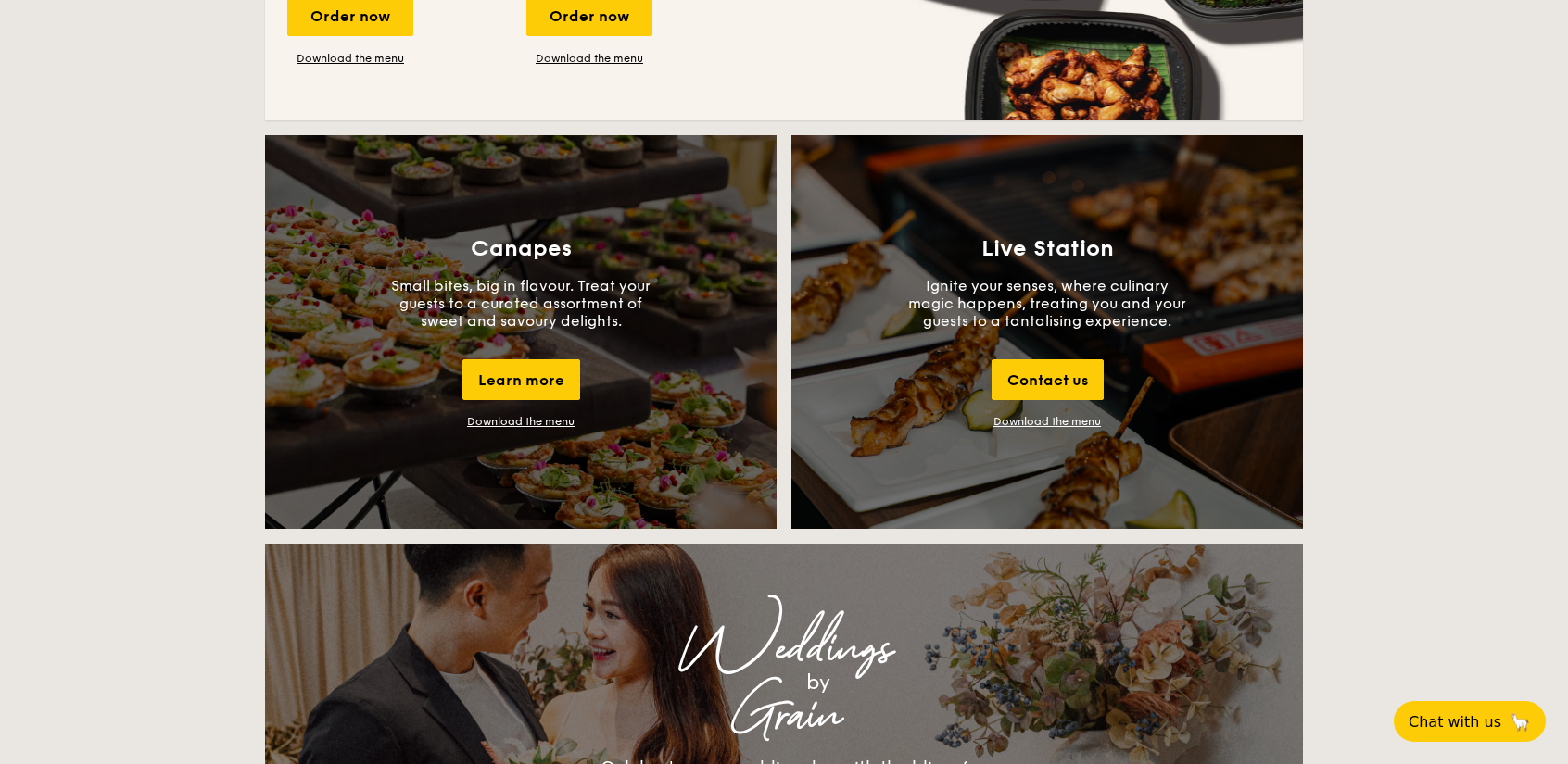
scroll to position [1945, 0]
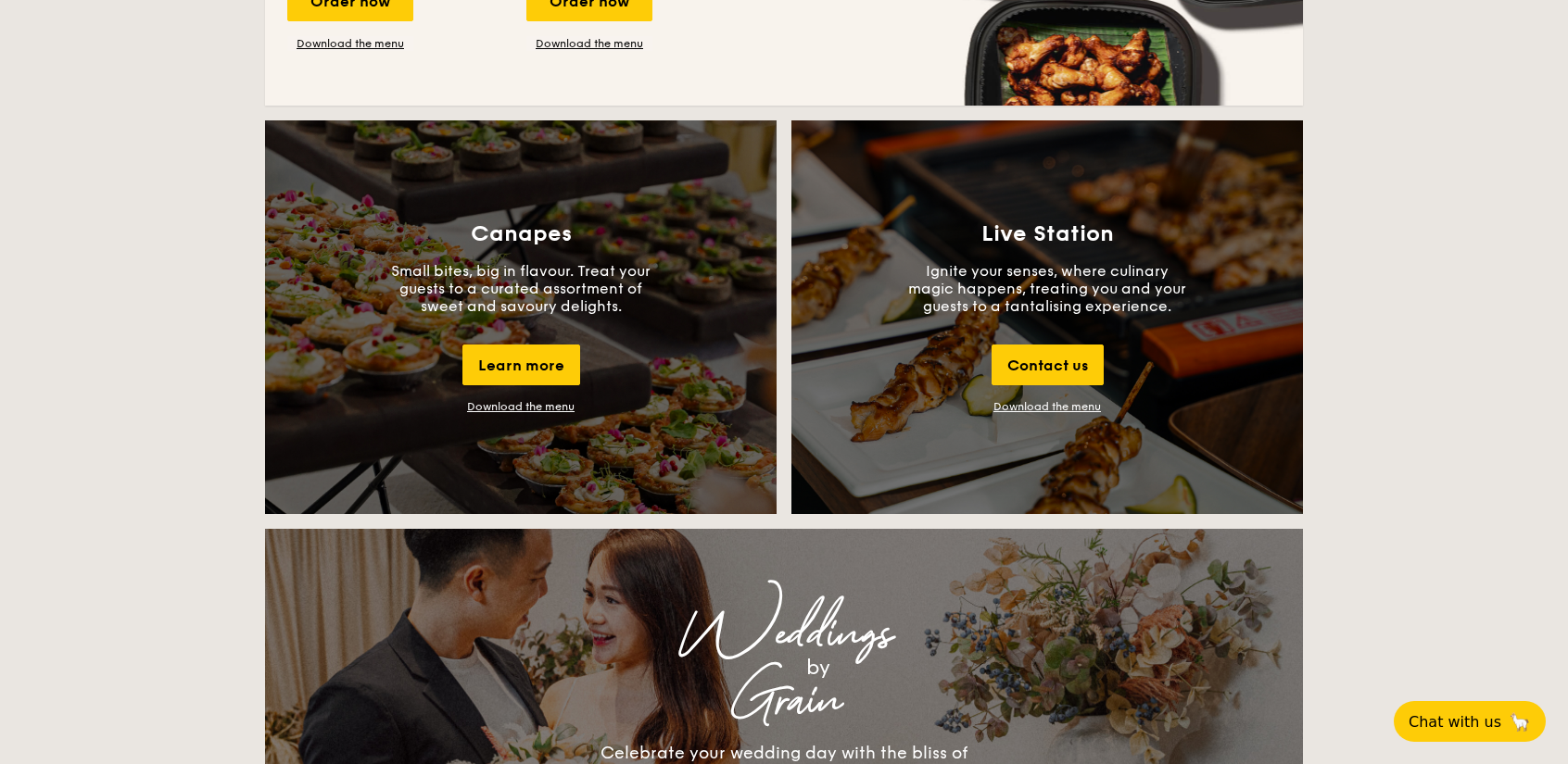
click at [1066, 400] on link "Download the menu" at bounding box center [1048, 407] width 108 height 13
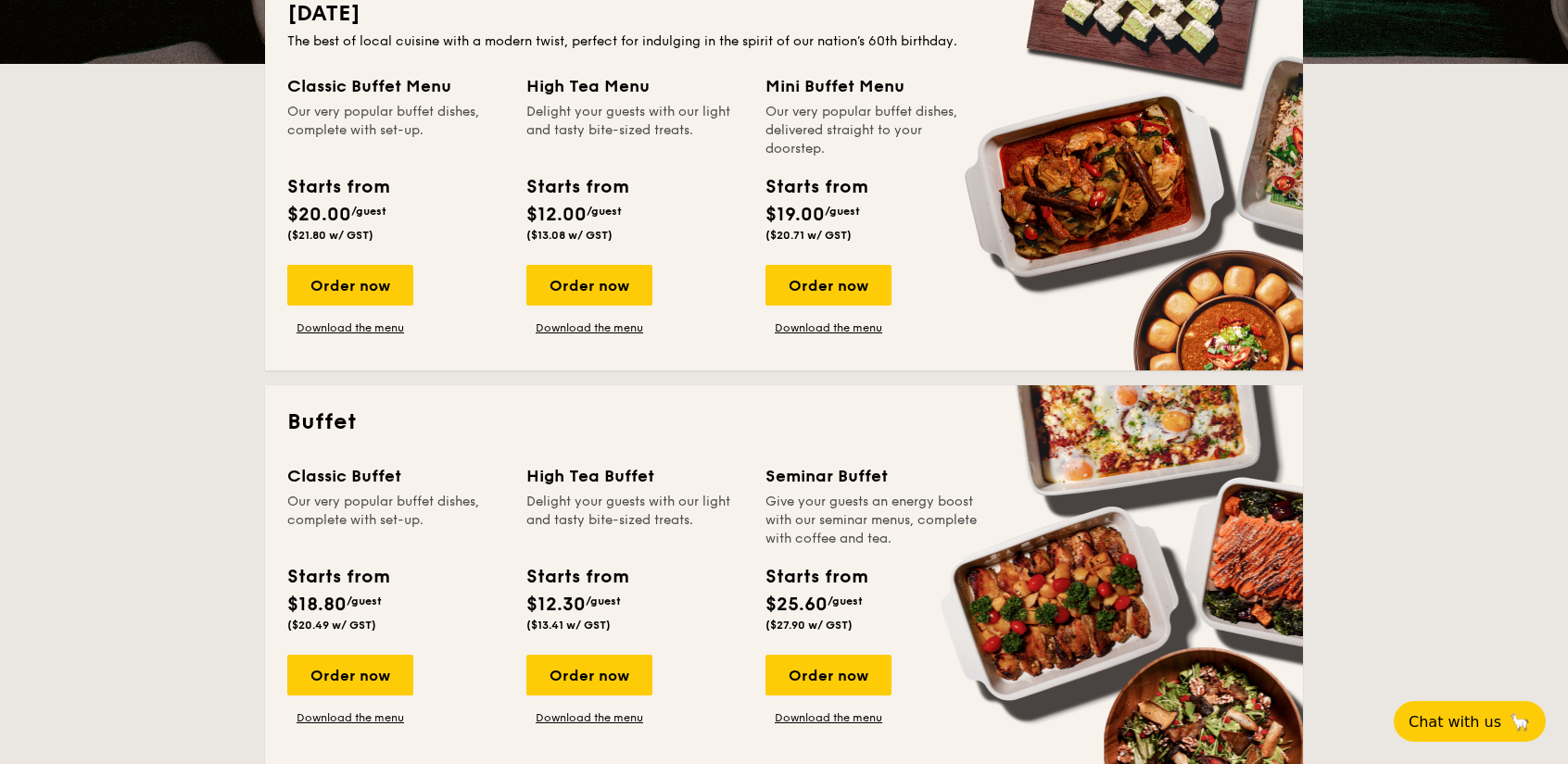
scroll to position [463, 0]
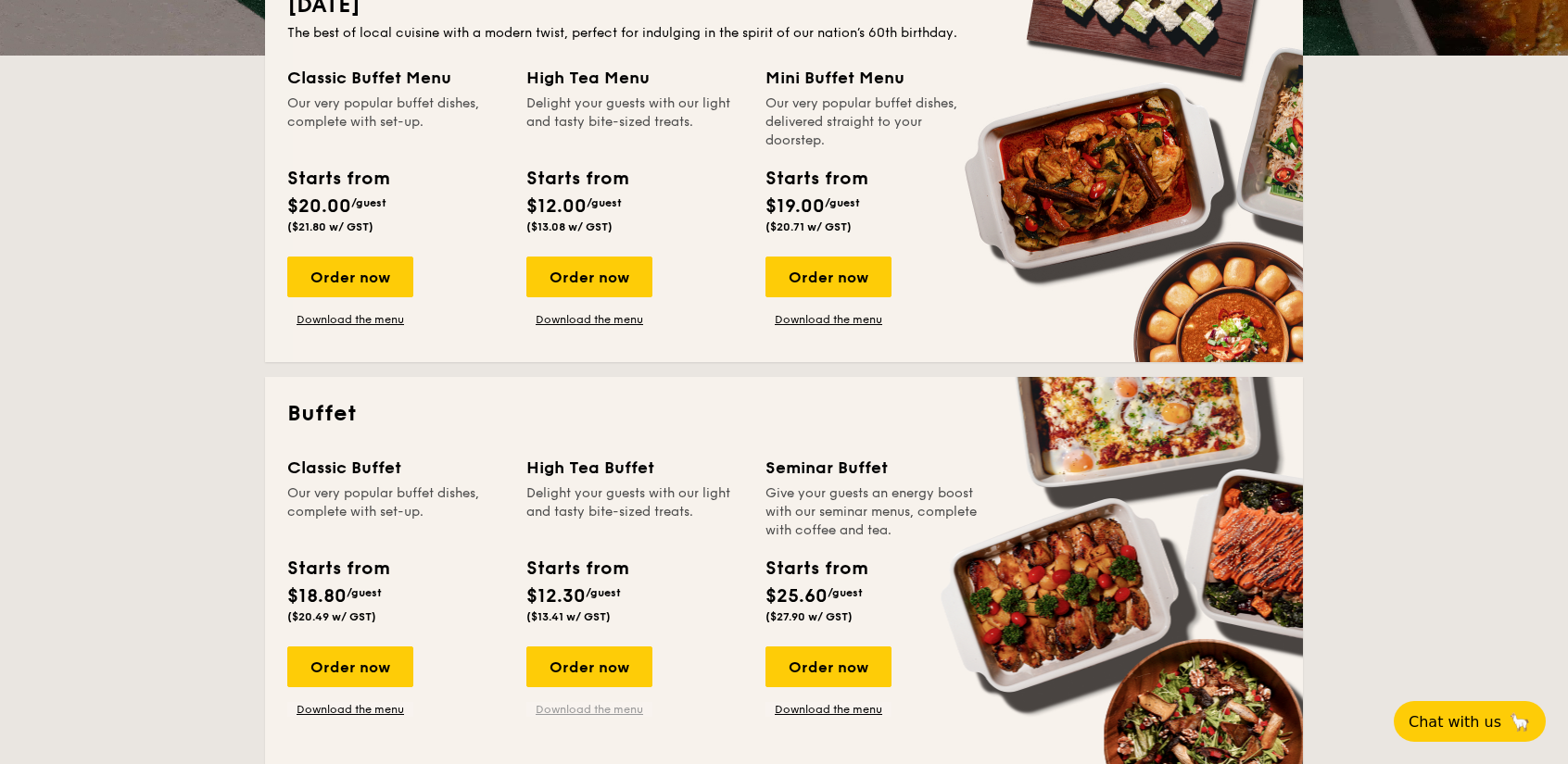
click at [613, 703] on link "Download the menu" at bounding box center [588, 710] width 126 height 15
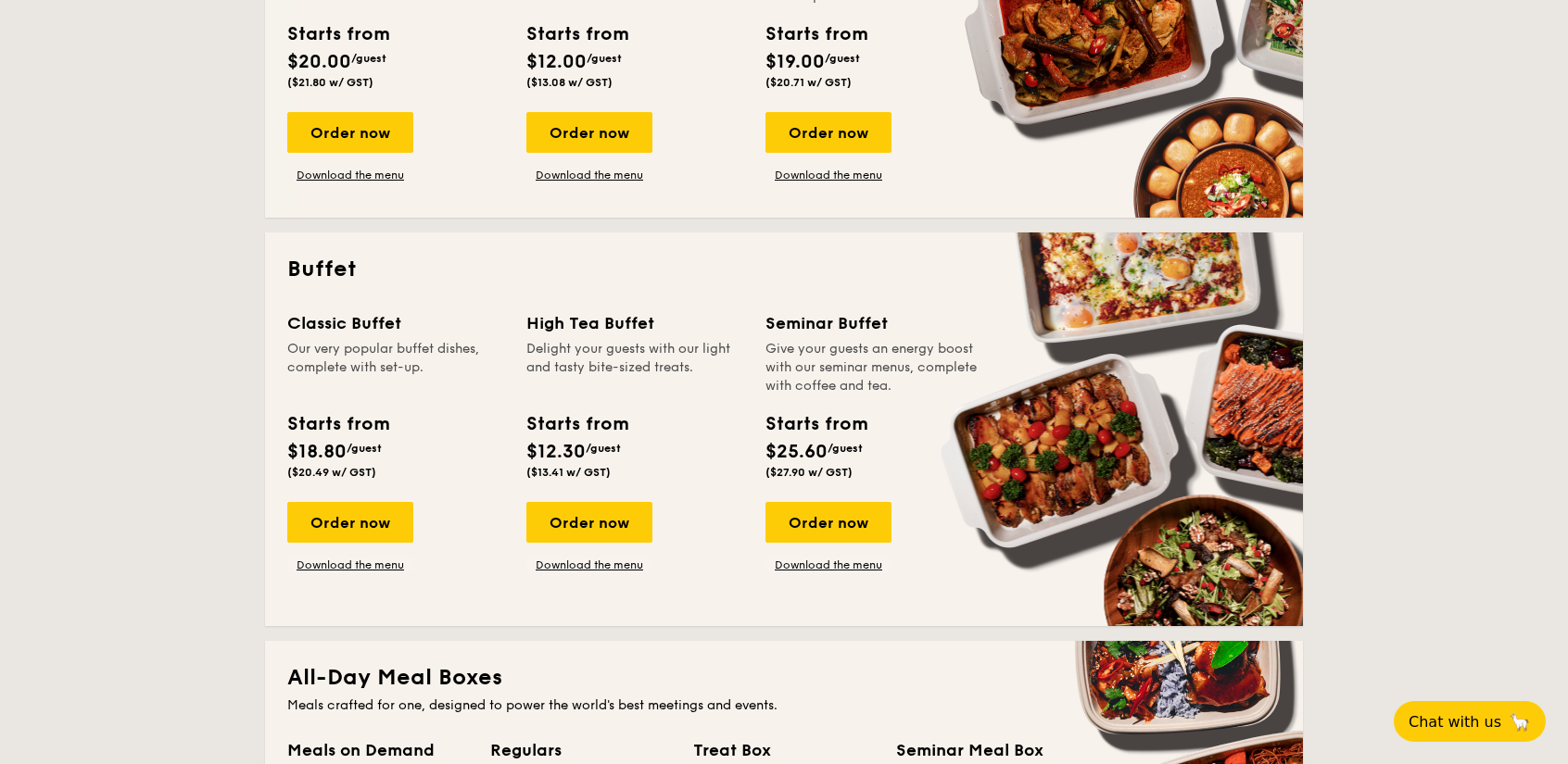
scroll to position [649, 0]
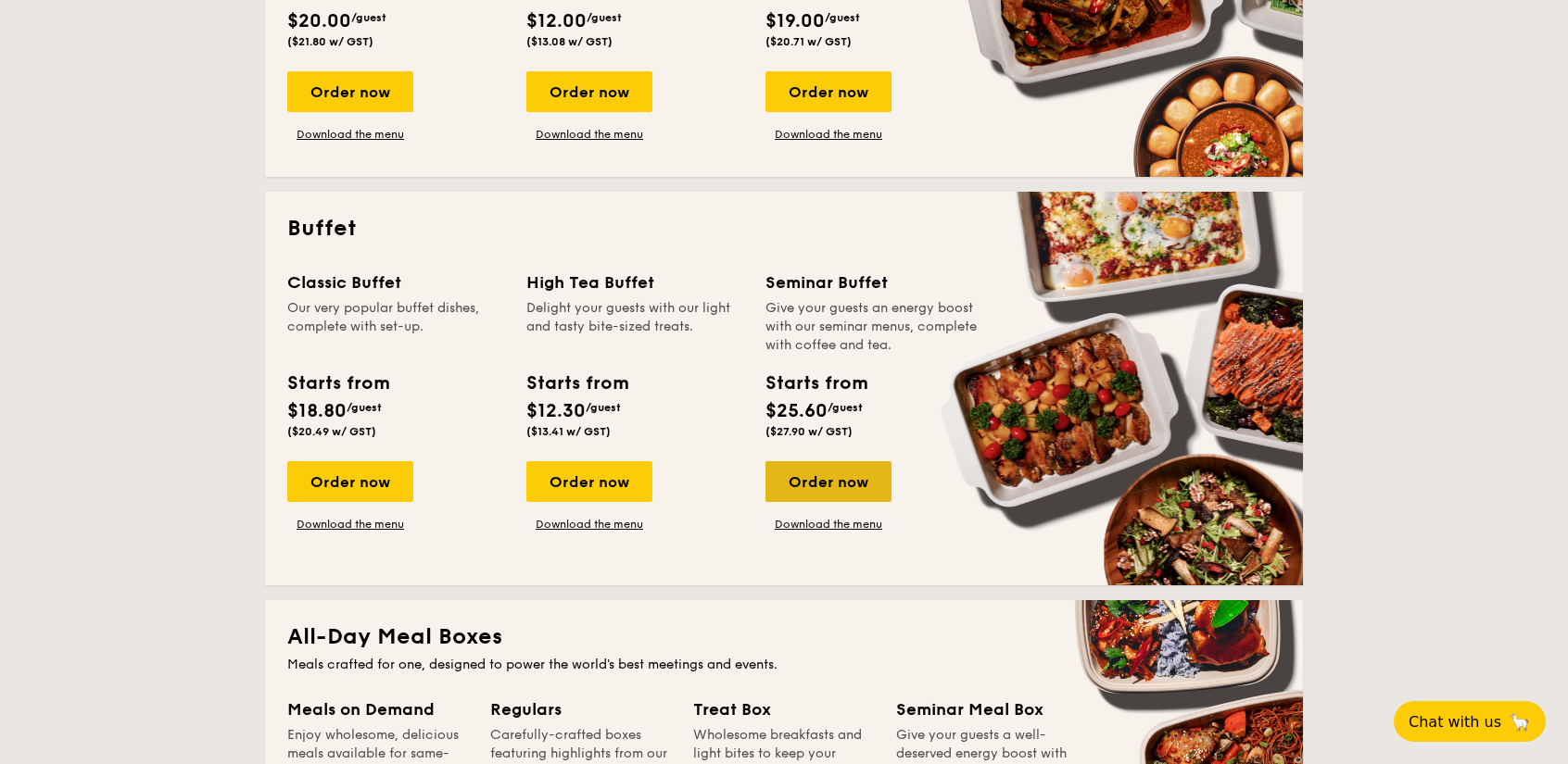
click at [847, 481] on div "Order now" at bounding box center [827, 482] width 126 height 41
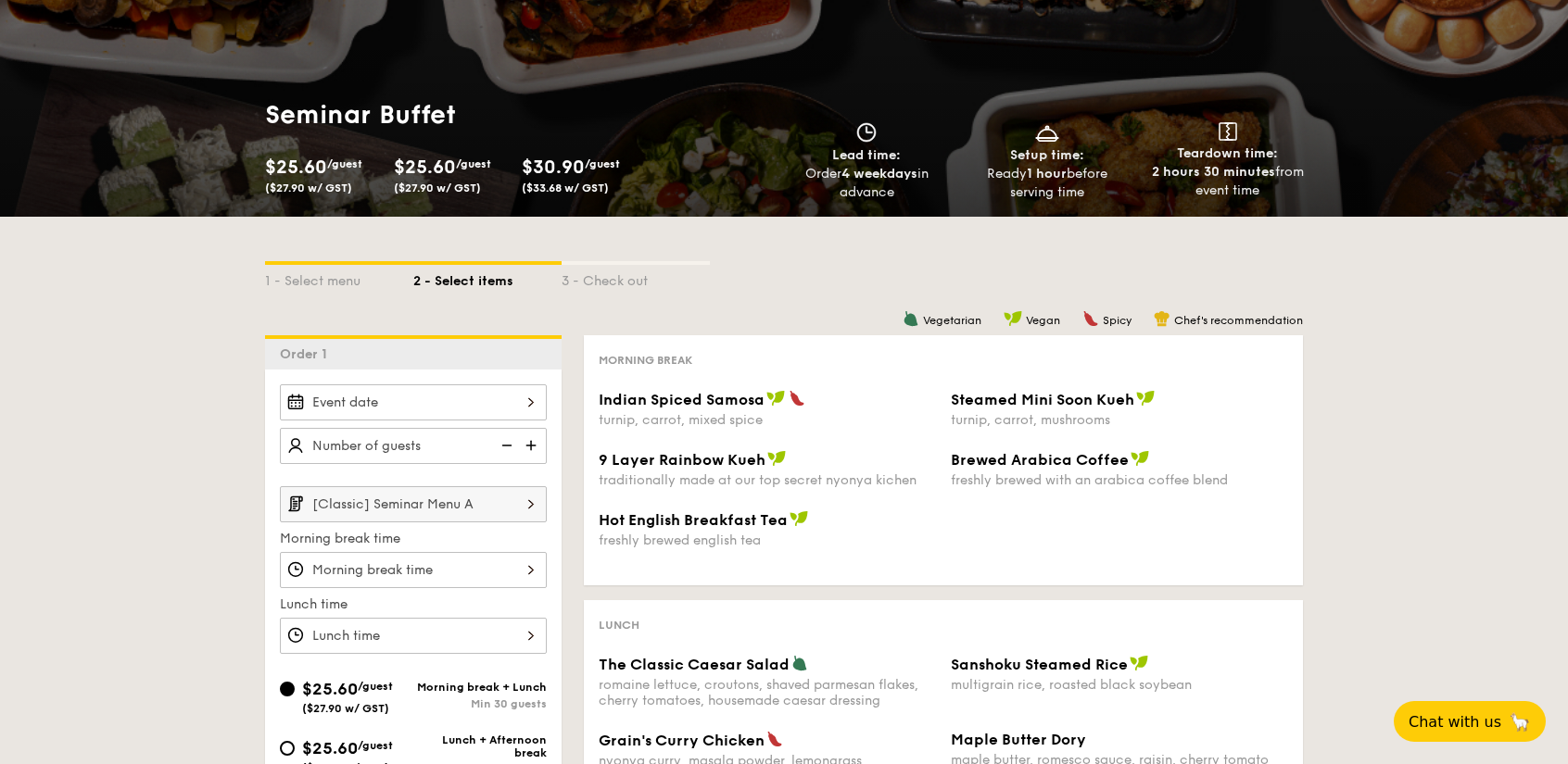
scroll to position [93, 0]
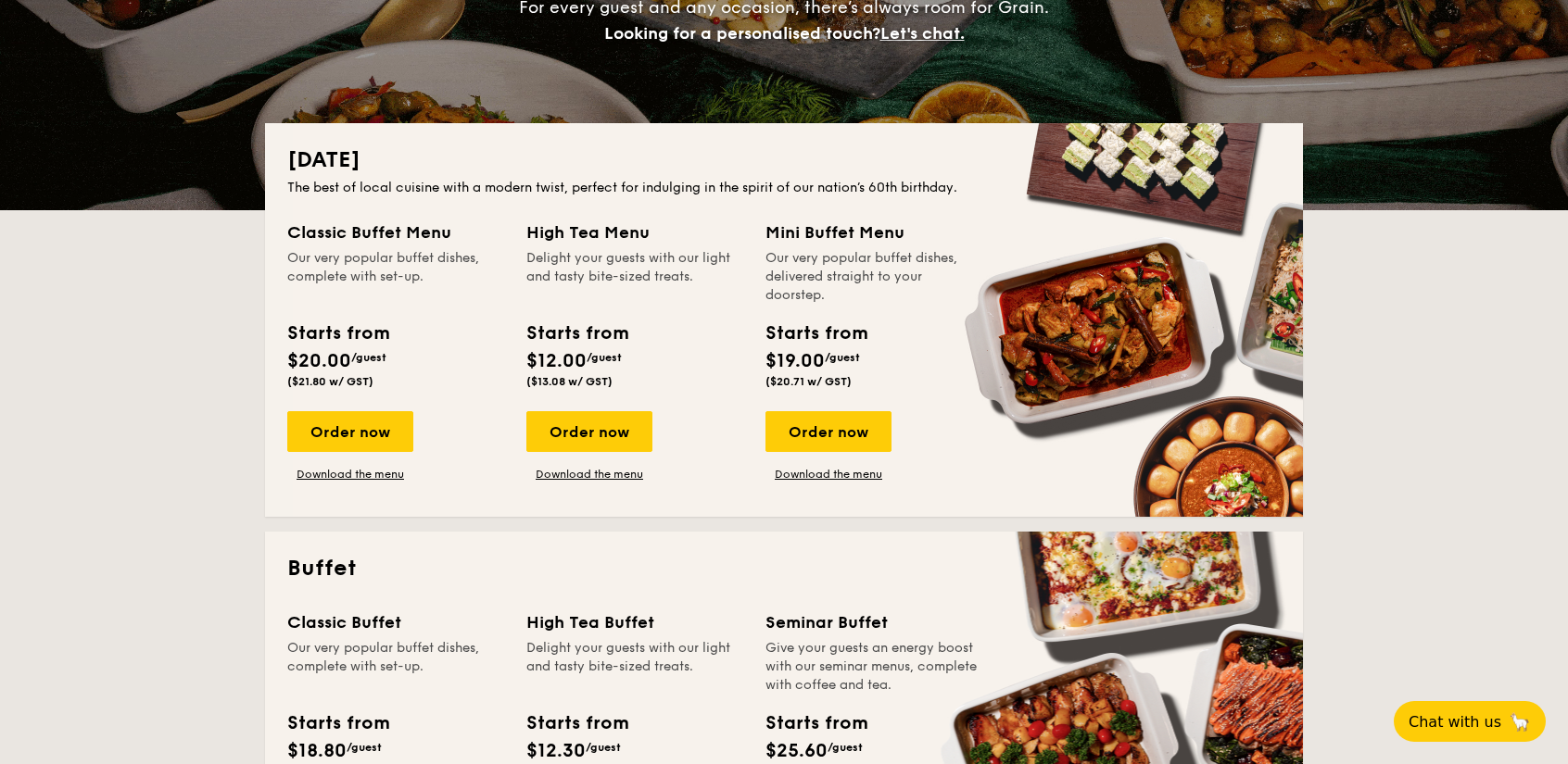
scroll to position [265, 0]
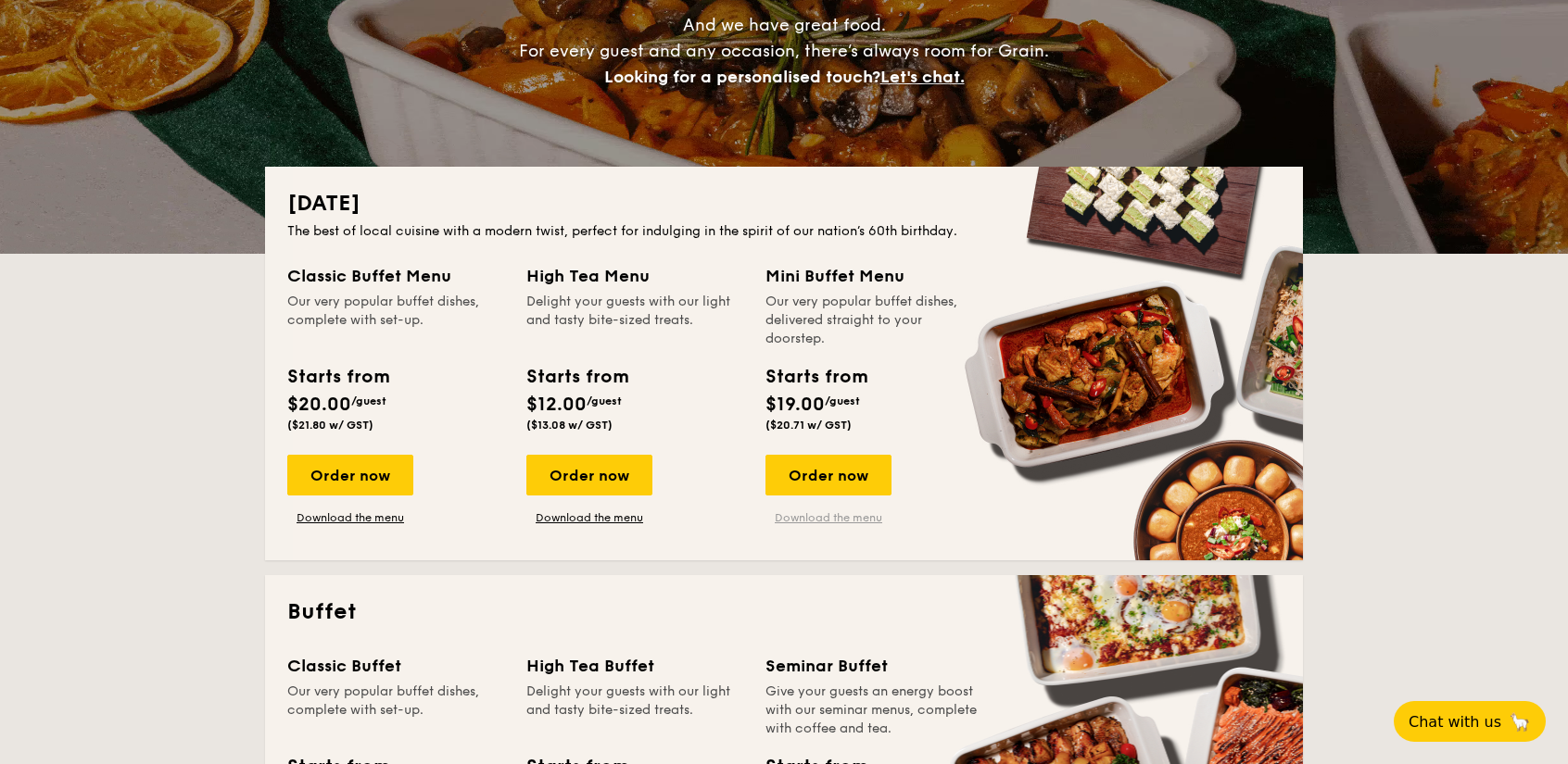
click at [822, 519] on link "Download the menu" at bounding box center [827, 518] width 126 height 15
